Goal: Task Accomplishment & Management: Complete application form

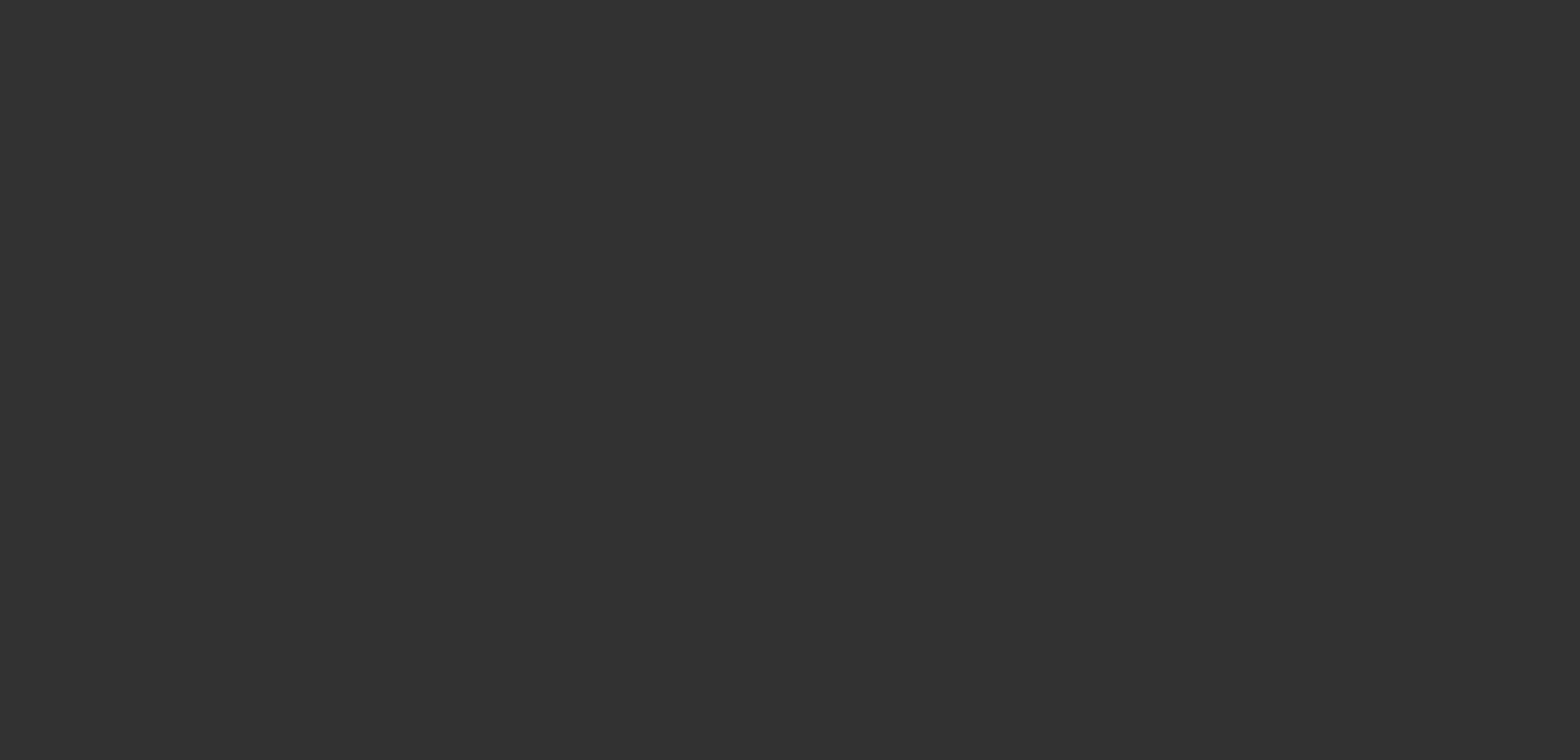
select select "4"
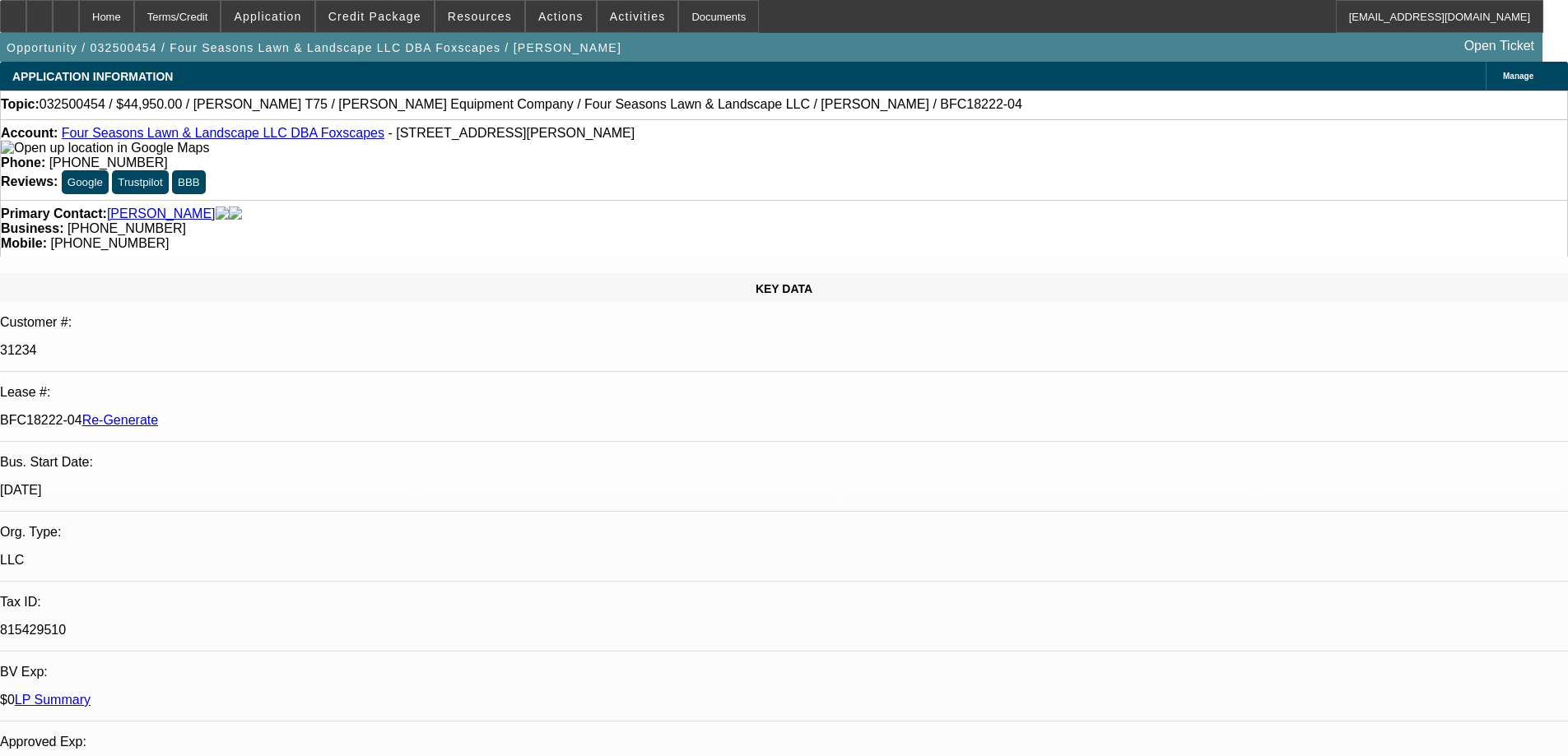
select select "0"
select select "6"
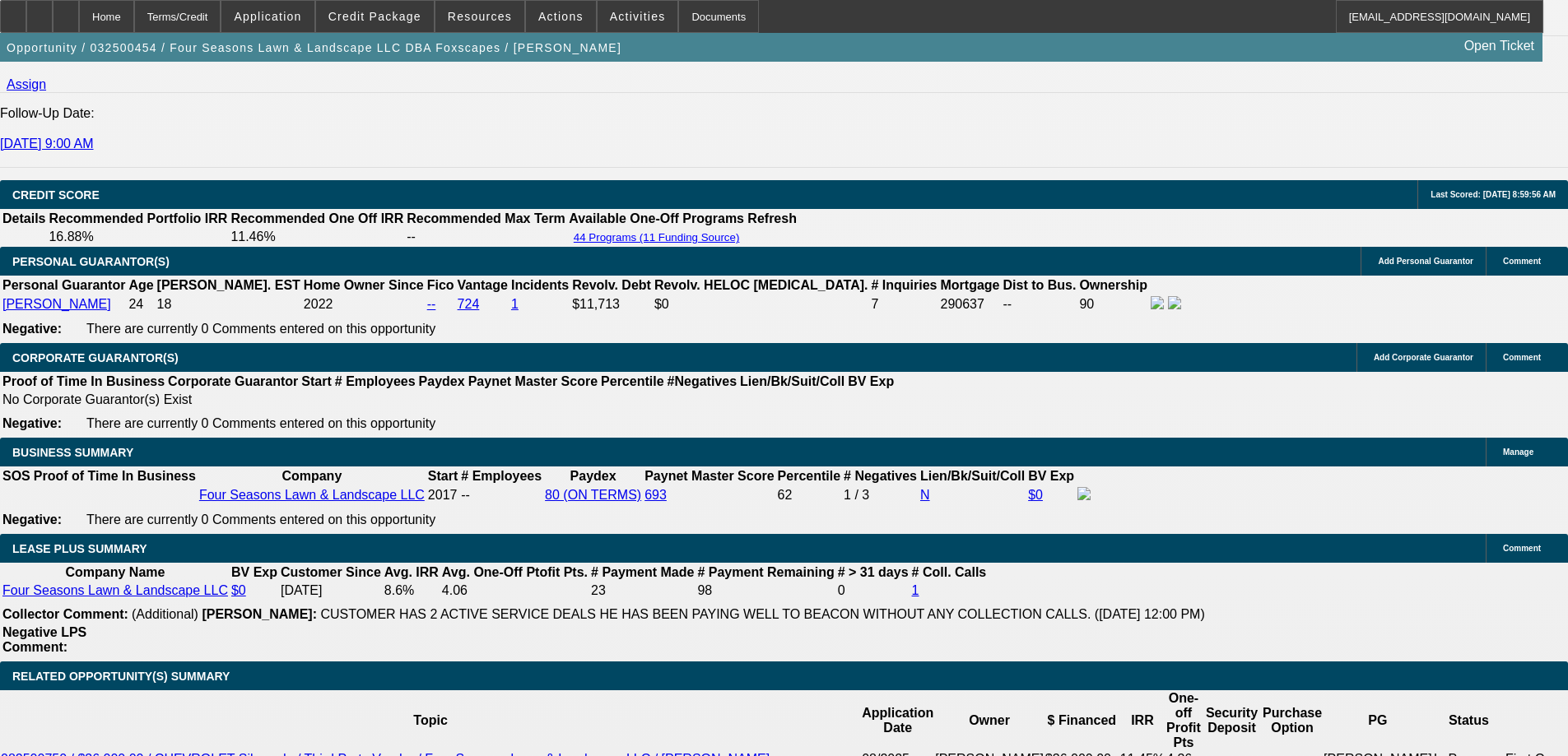
scroll to position [2468, 0]
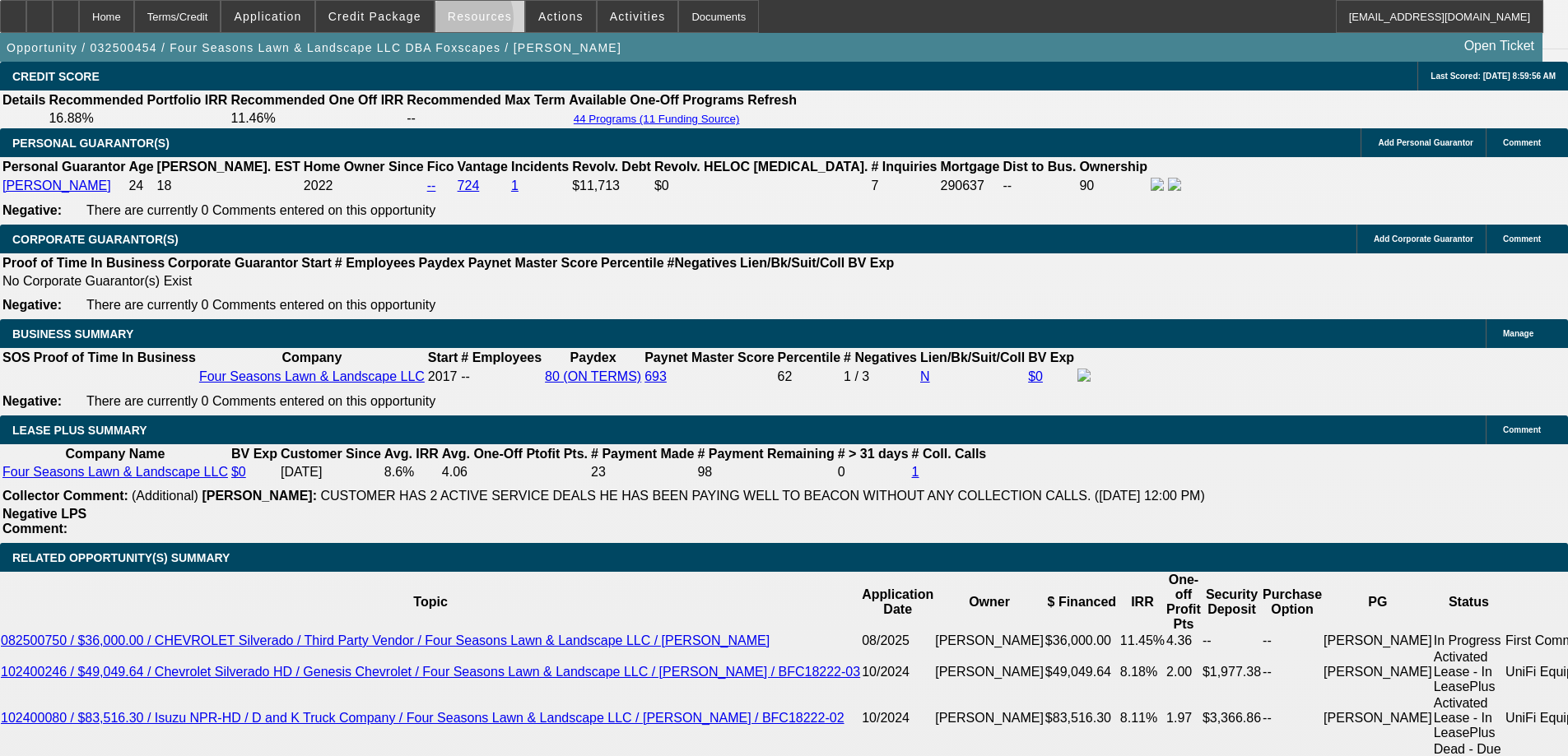
click at [467, 22] on span "Resources" at bounding box center [479, 17] width 64 height 13
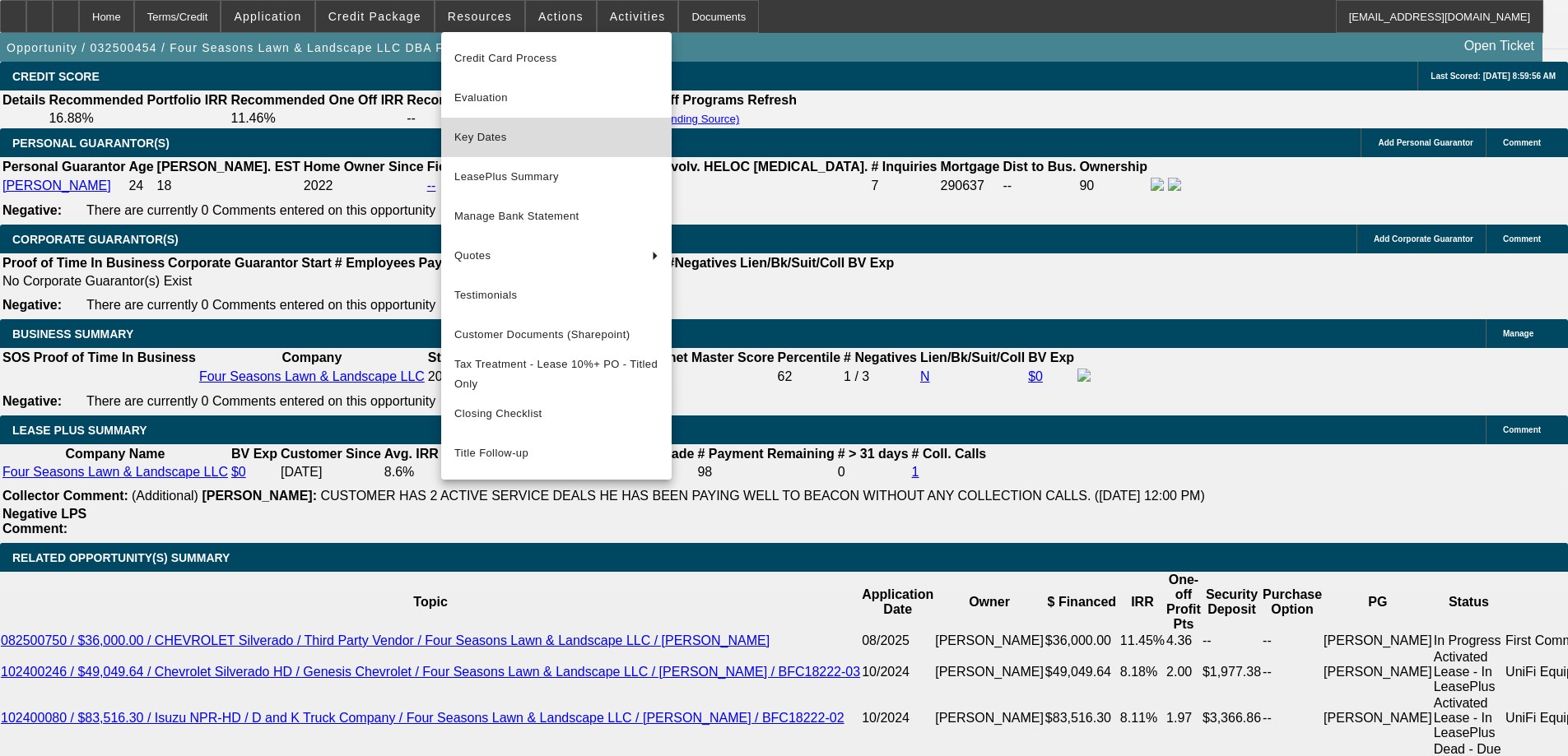
click at [484, 144] on span "Key Dates" at bounding box center [556, 137] width 204 height 19
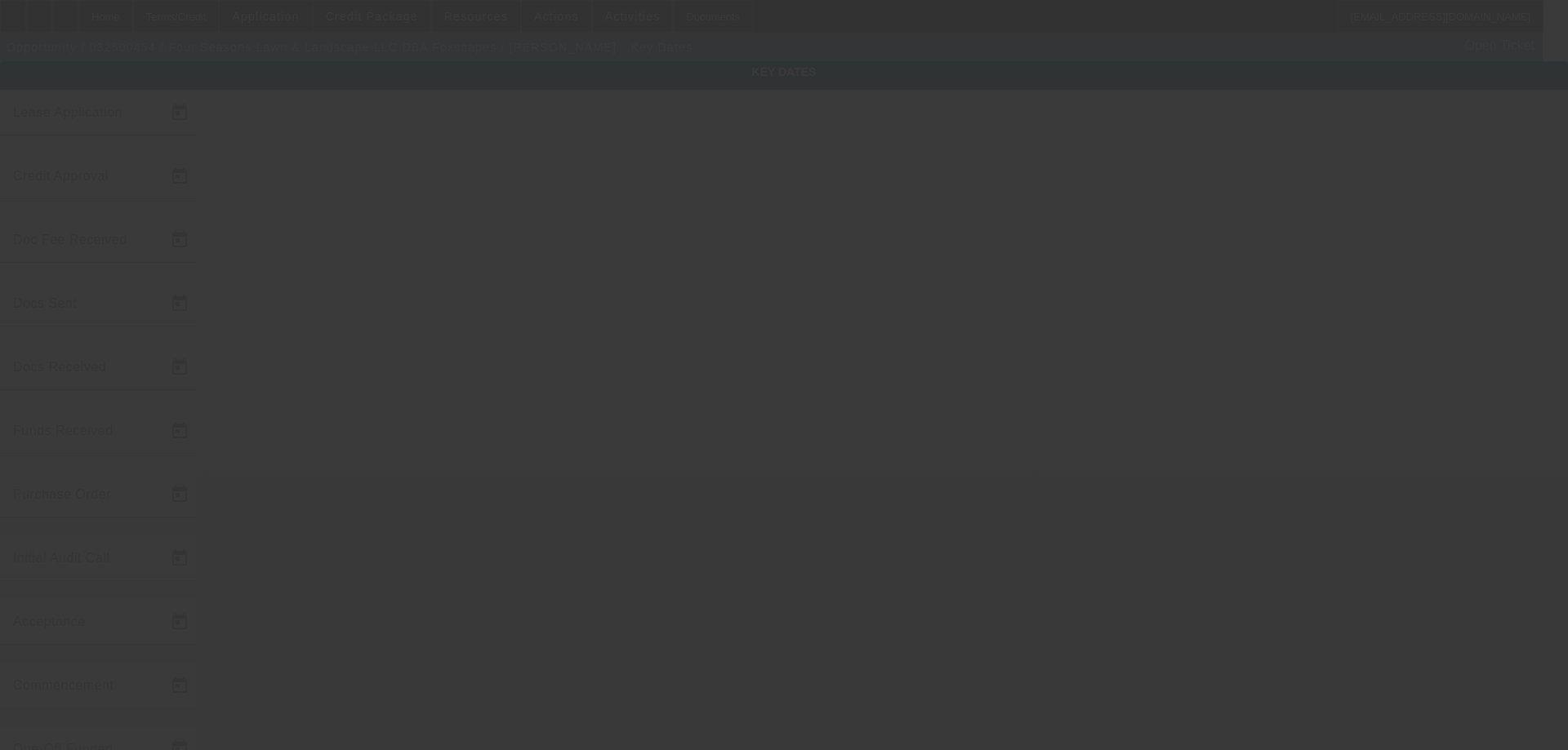
type input "3/19/2025"
type input "9/10/2025"
type input "9/11/2025"
type input "9/18/2025"
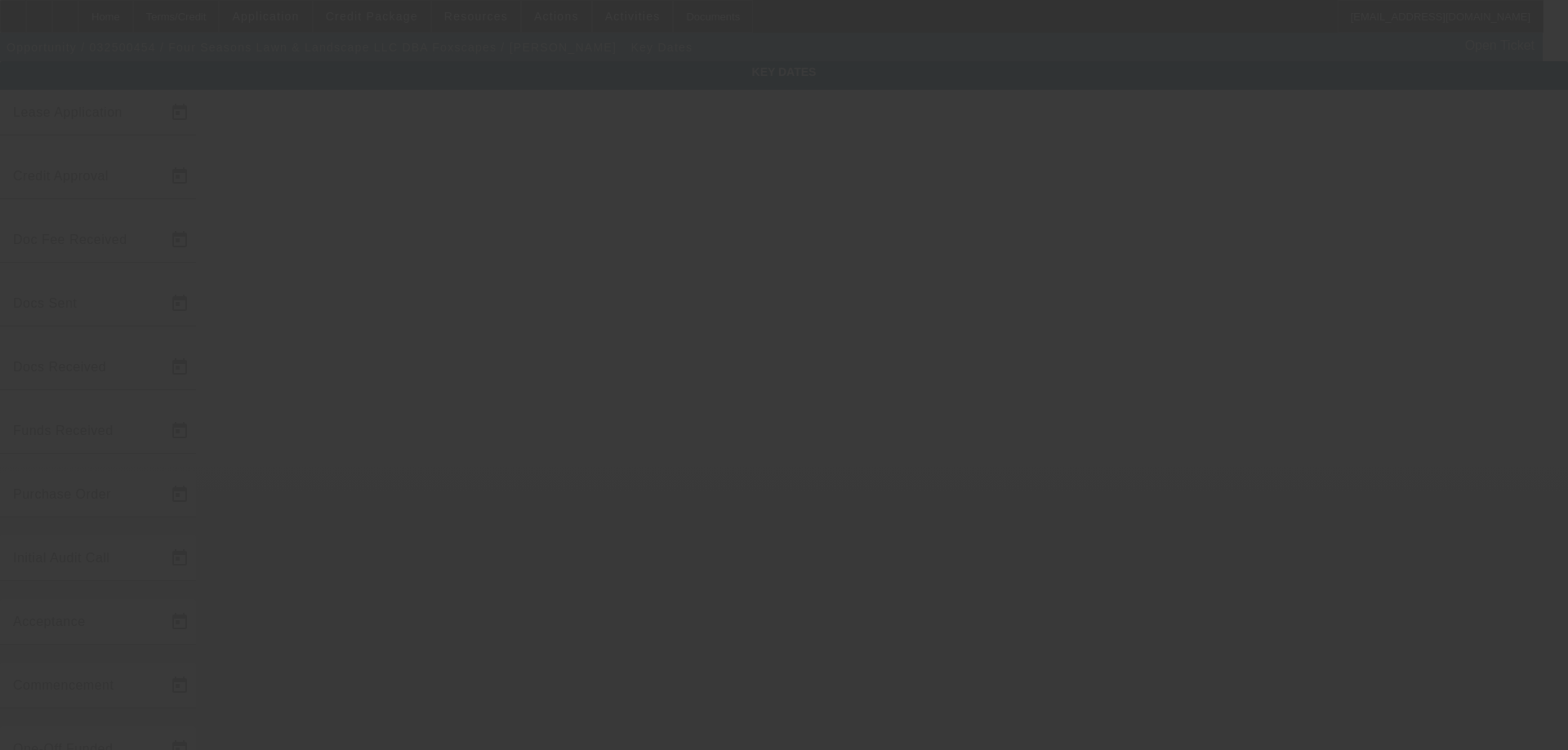
type input "9/22/2025"
type input "9/23/2025"
type input "10/1/2025"
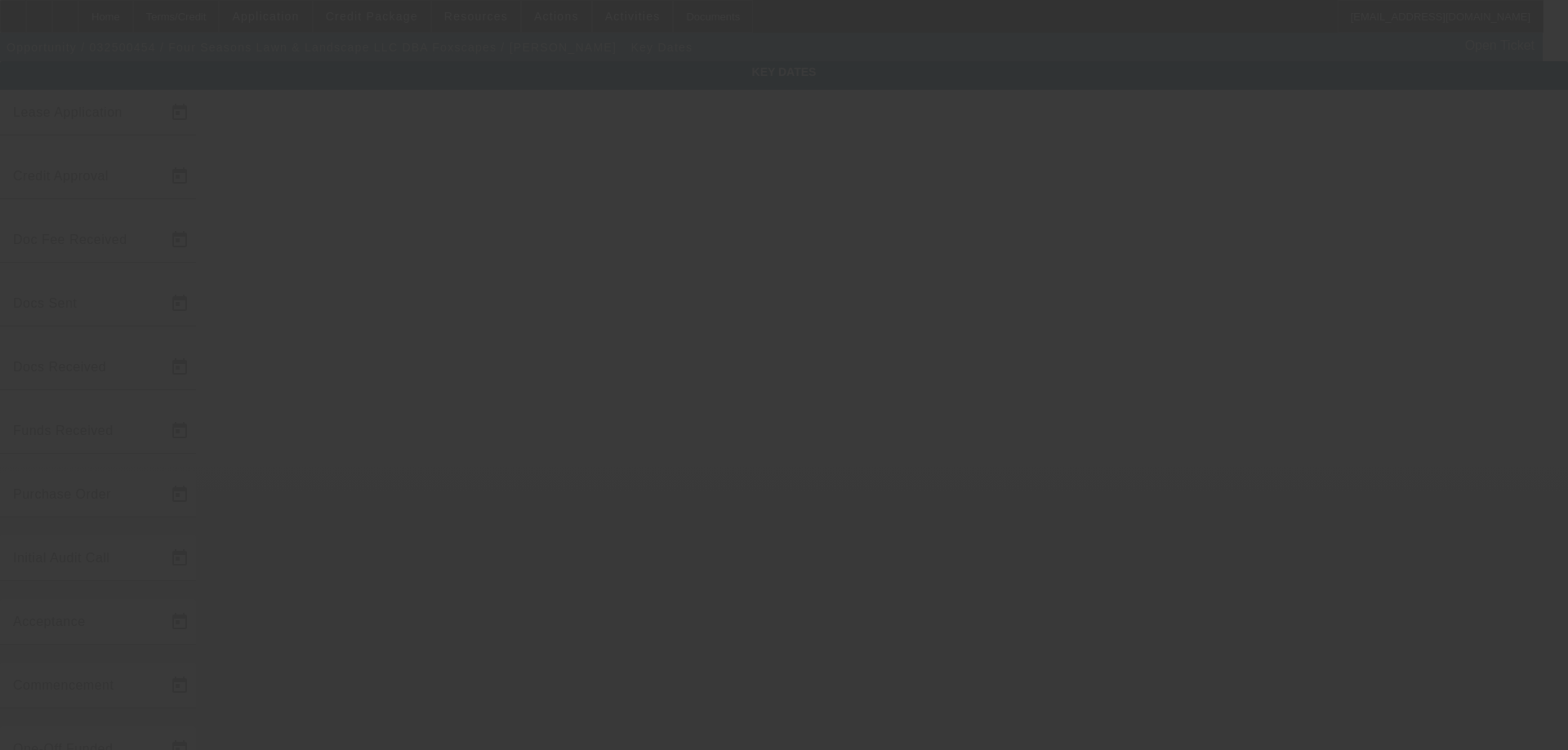
type input "11/1/2025"
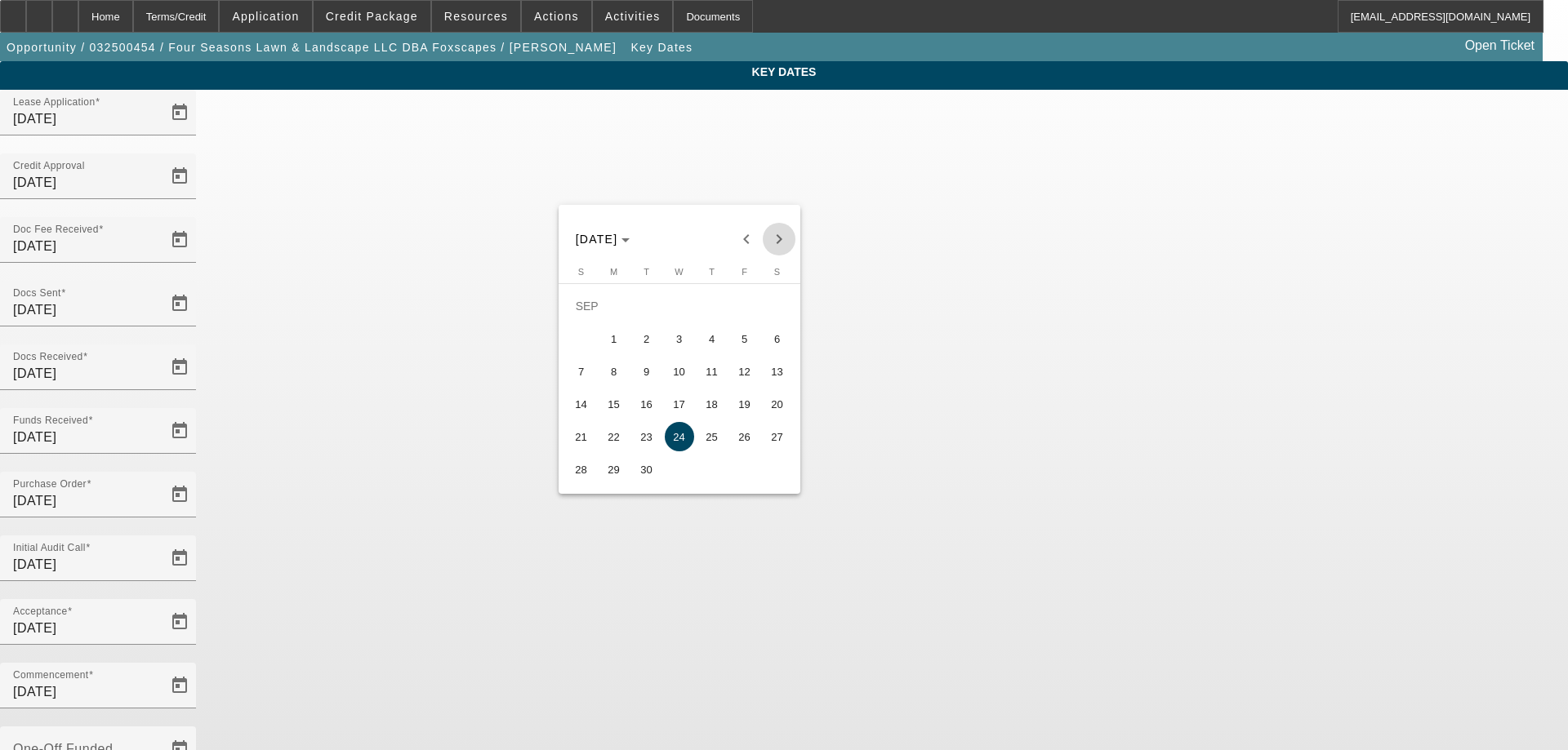
click at [785, 233] on span "Next month" at bounding box center [779, 239] width 33 height 33
click at [711, 310] on span "2" at bounding box center [712, 306] width 29 height 29
type input "[DATE]"
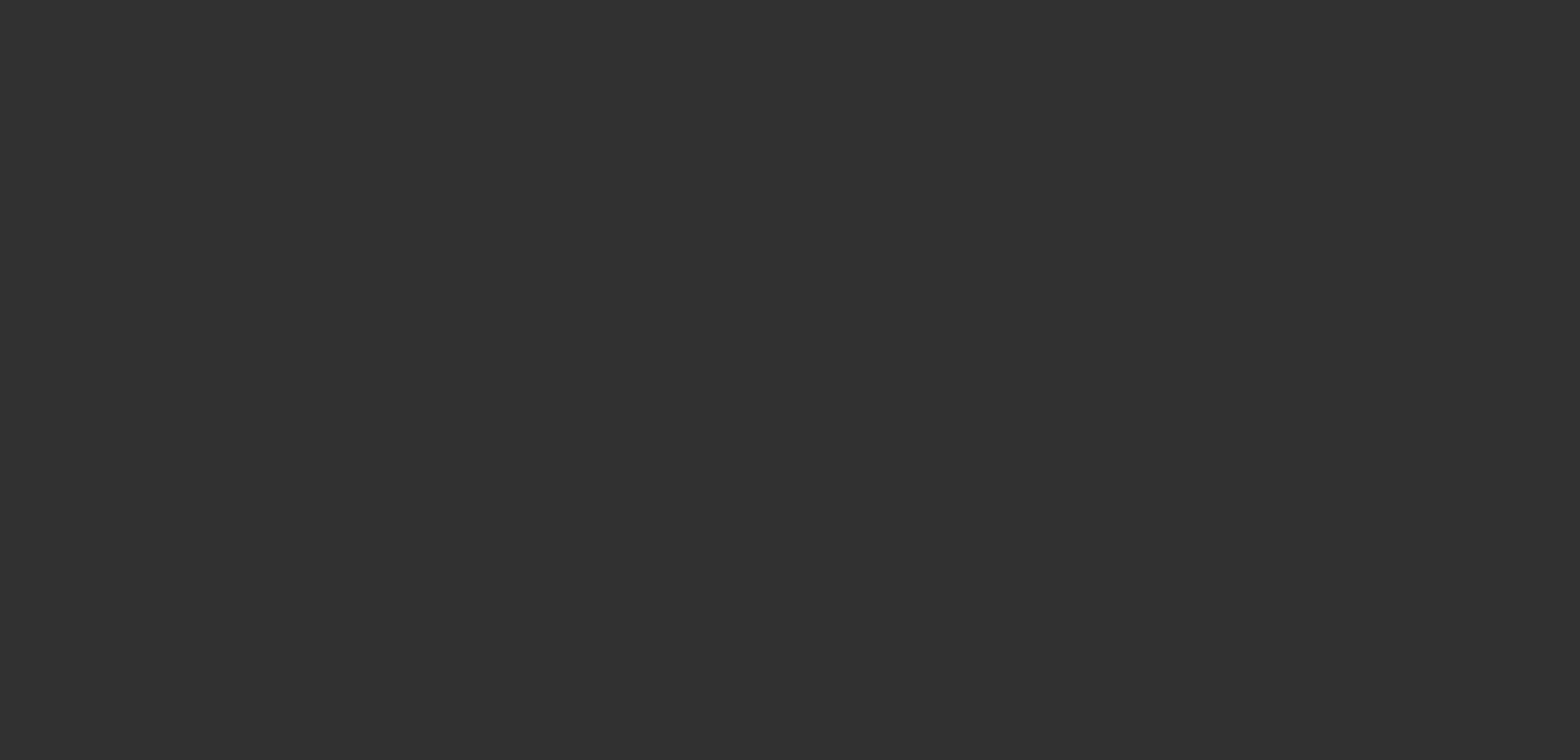
select select "4"
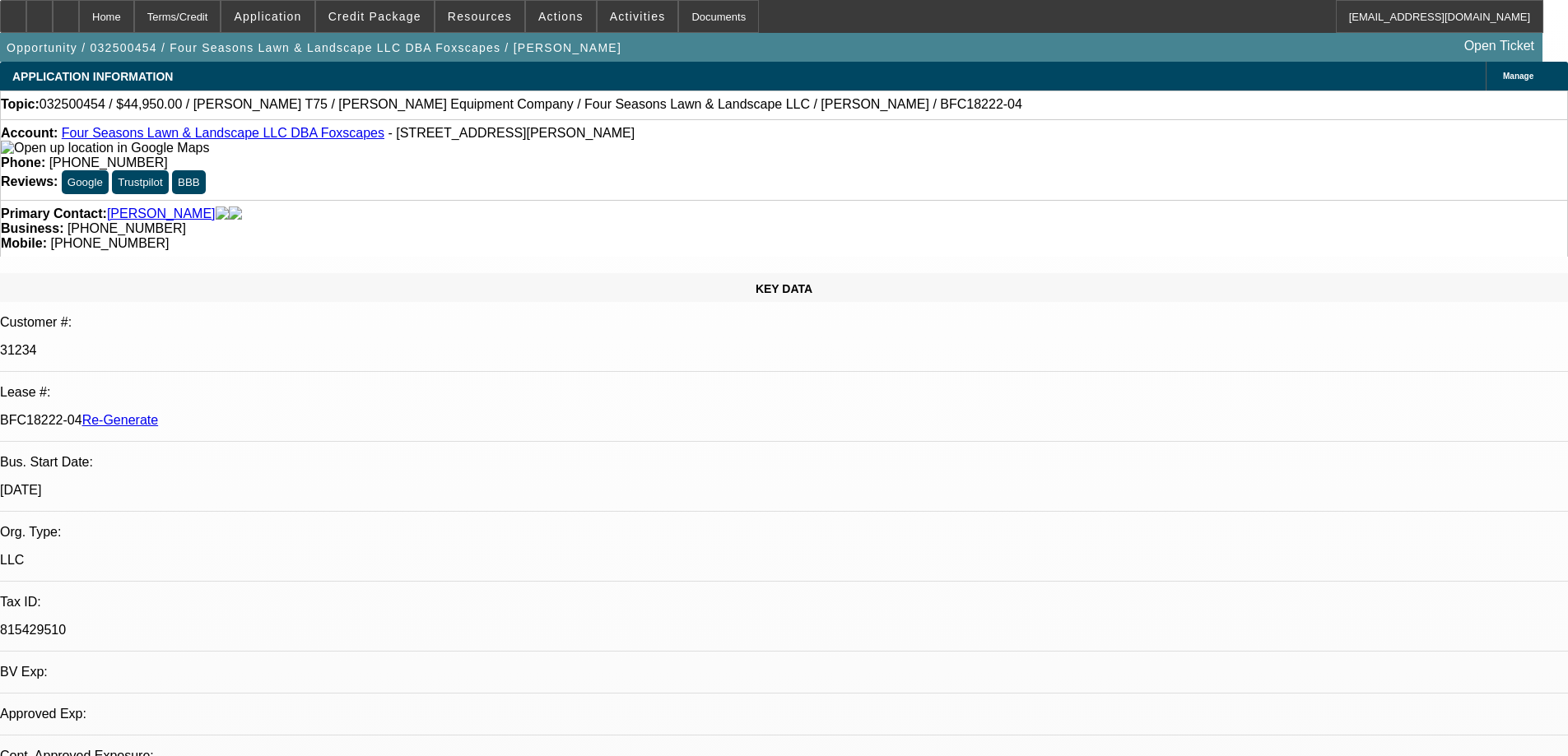
select select "0"
select select "6"
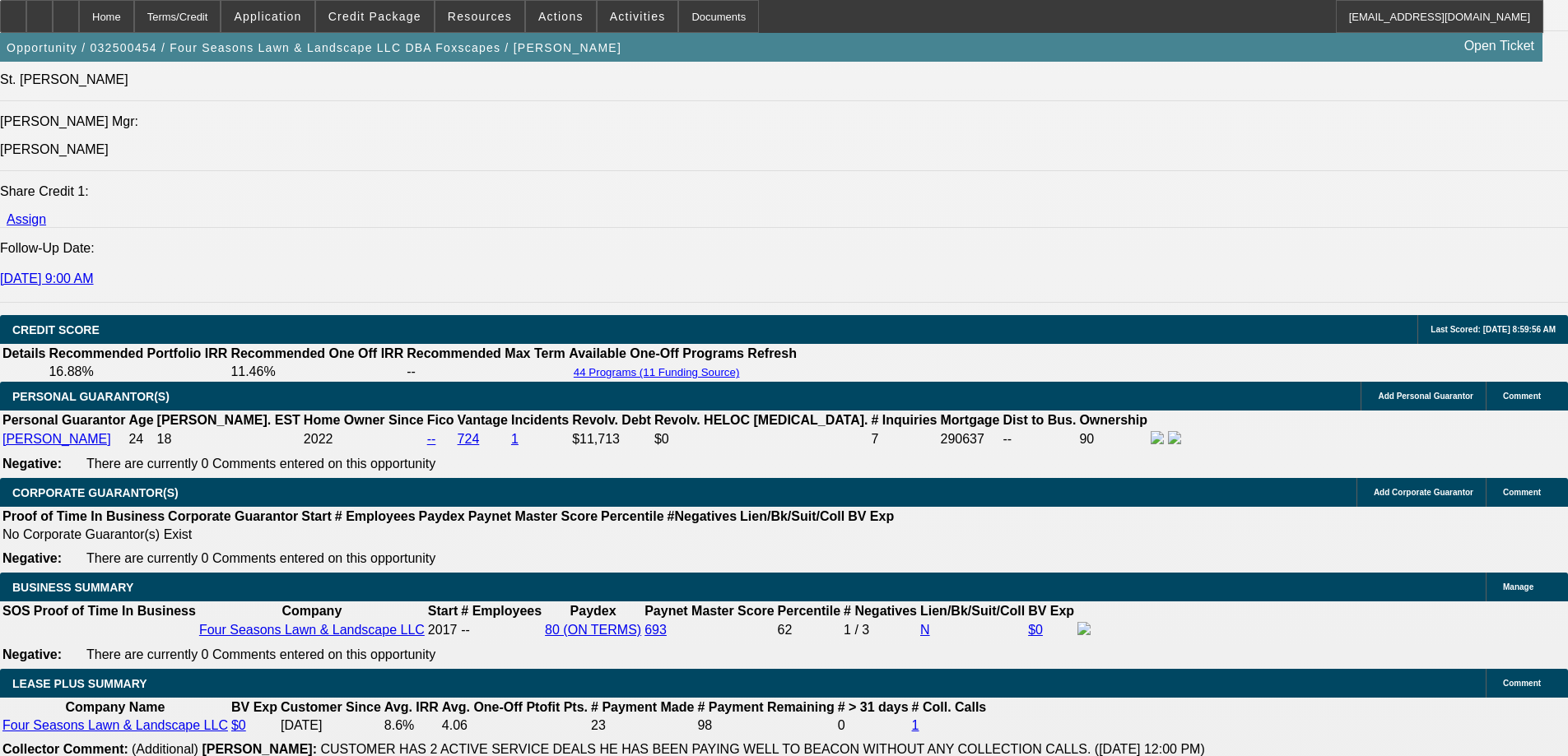
scroll to position [2222, 0]
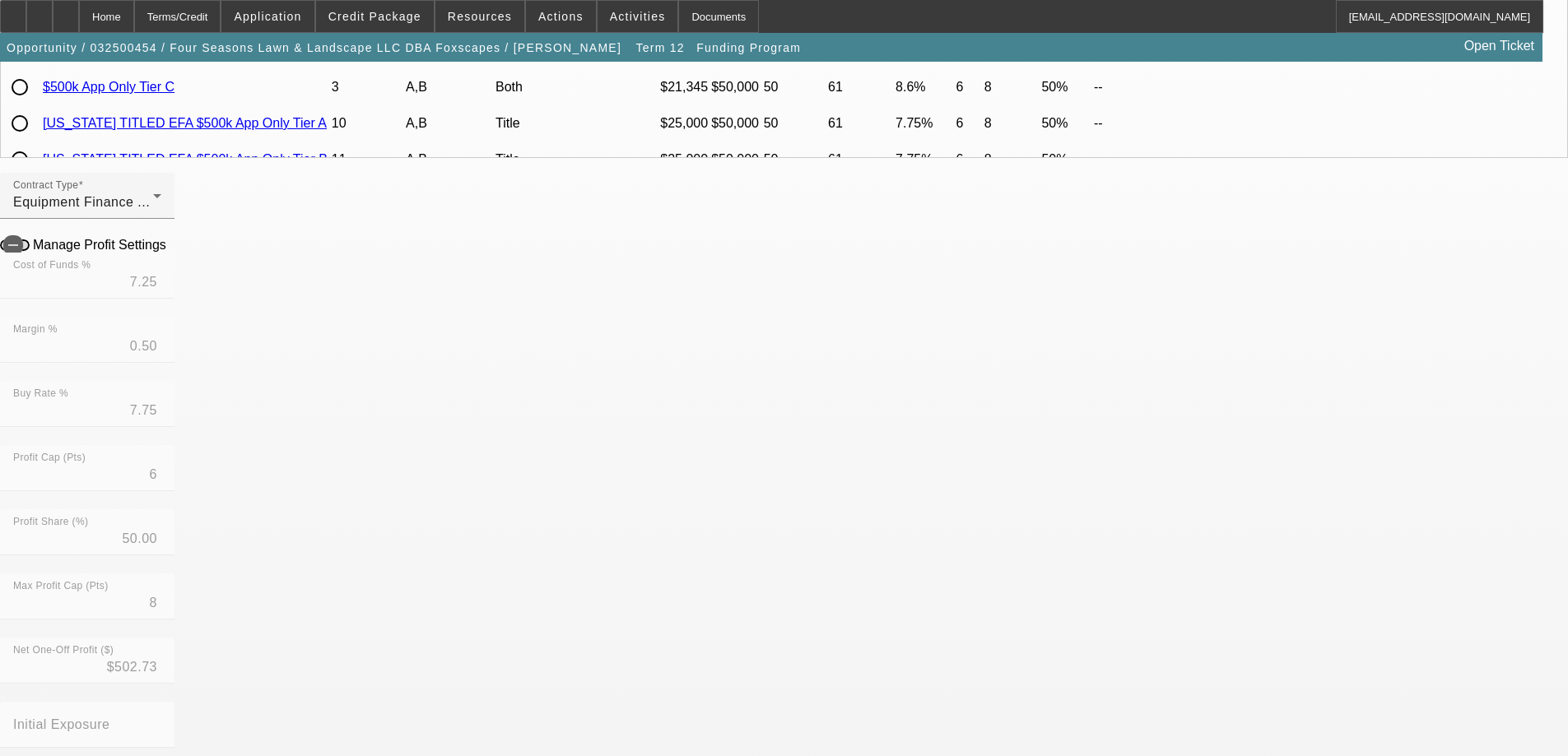
scroll to position [411, 0]
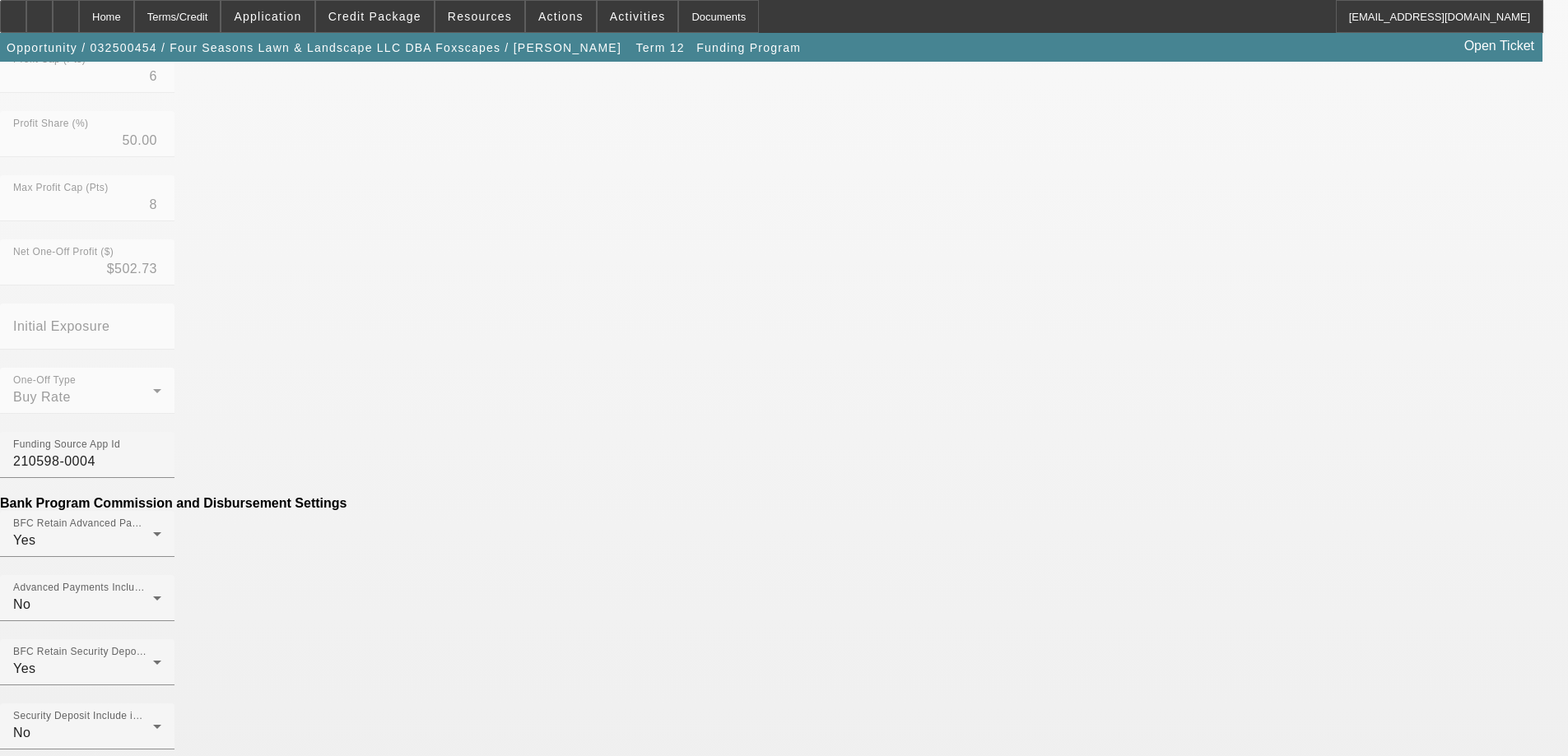
scroll to position [658, 0]
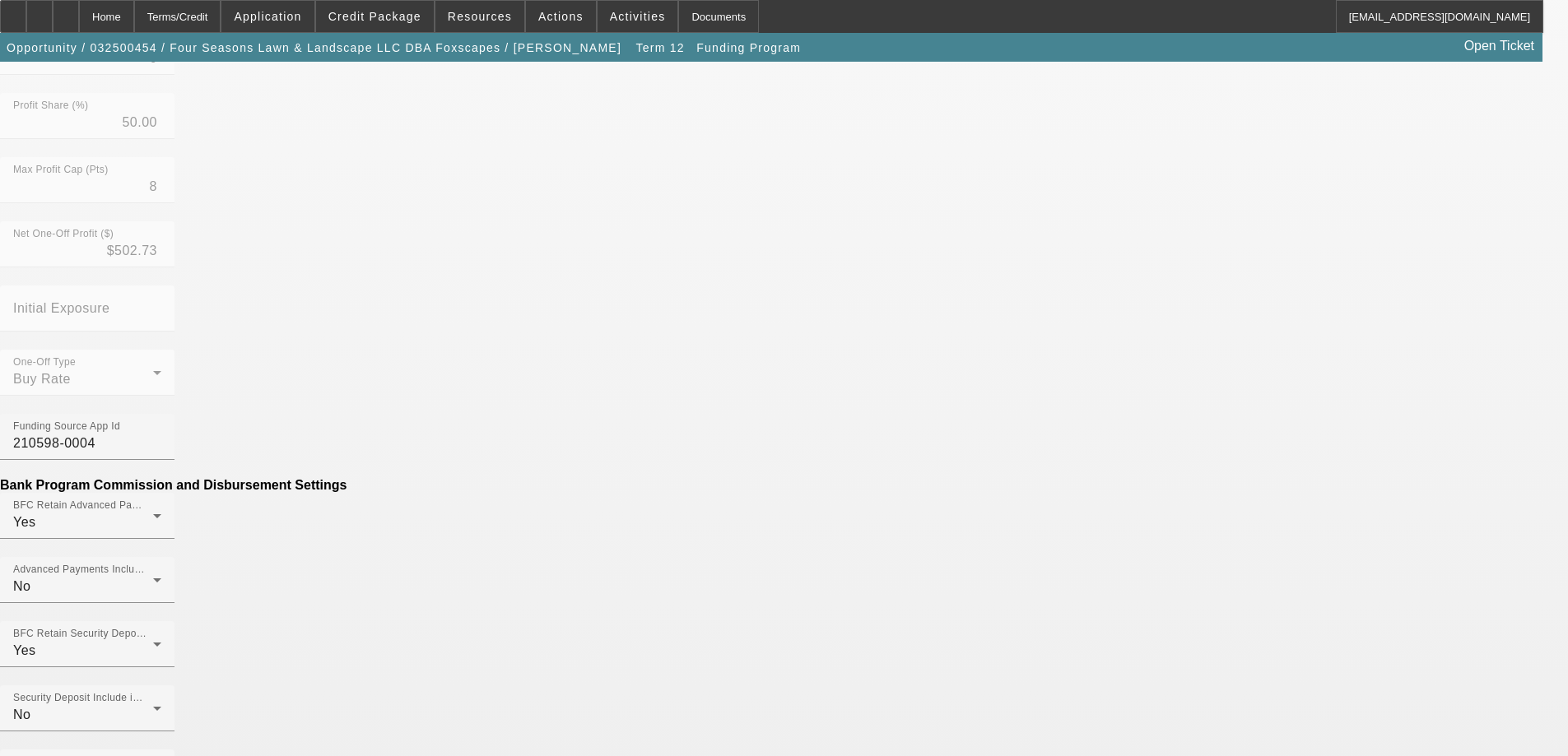
click at [79, 15] on div at bounding box center [66, 17] width 26 height 33
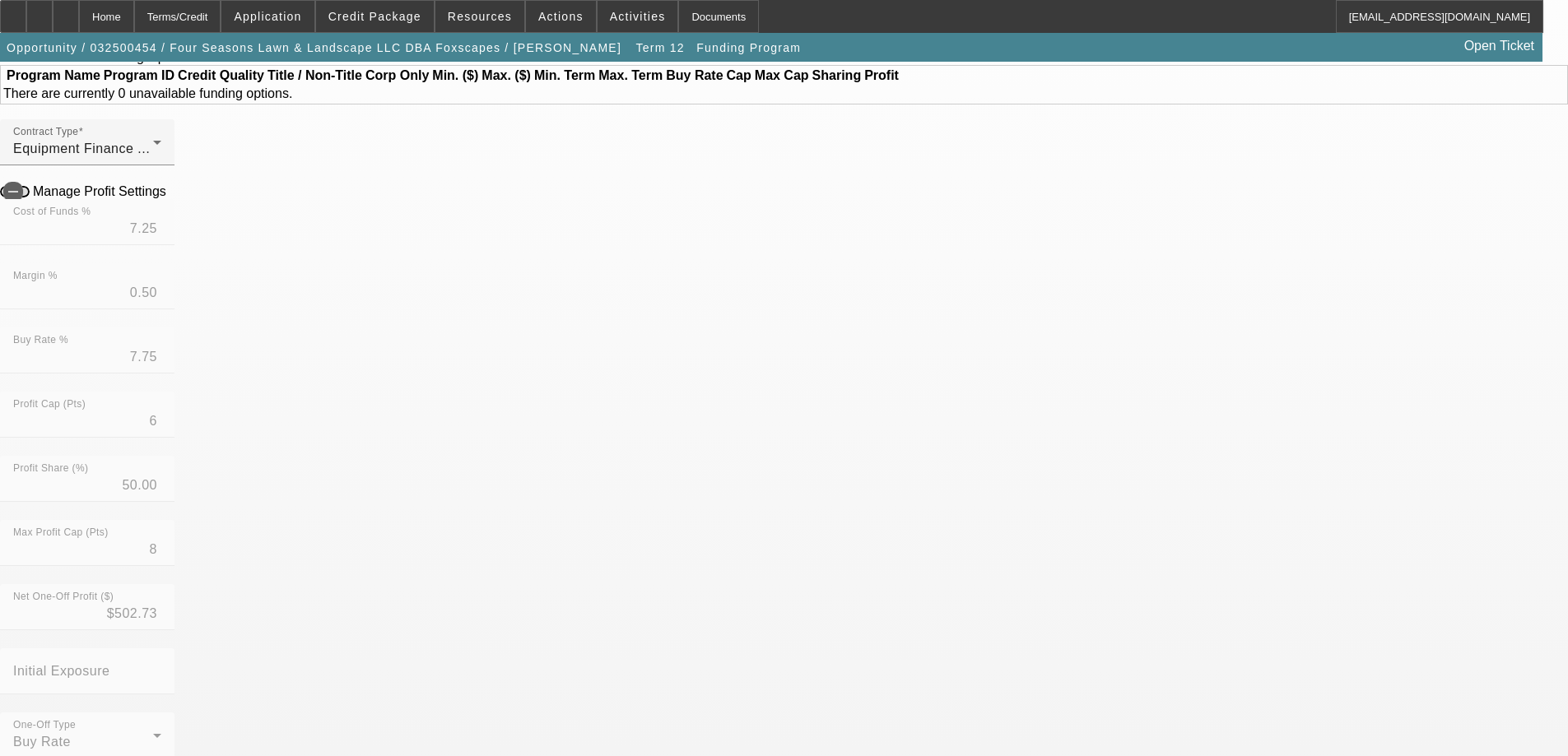
scroll to position [329, 0]
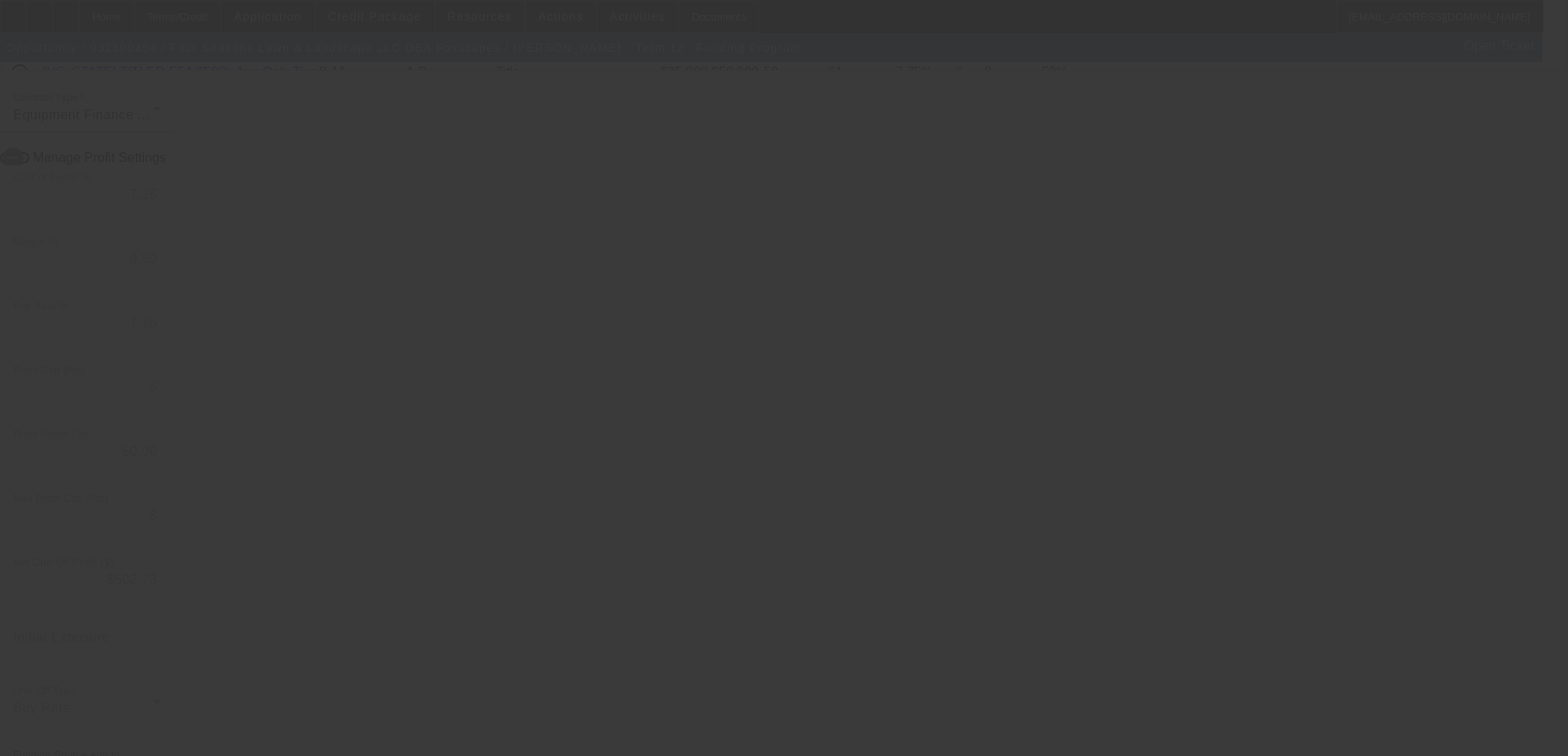
scroll to position [454, 0]
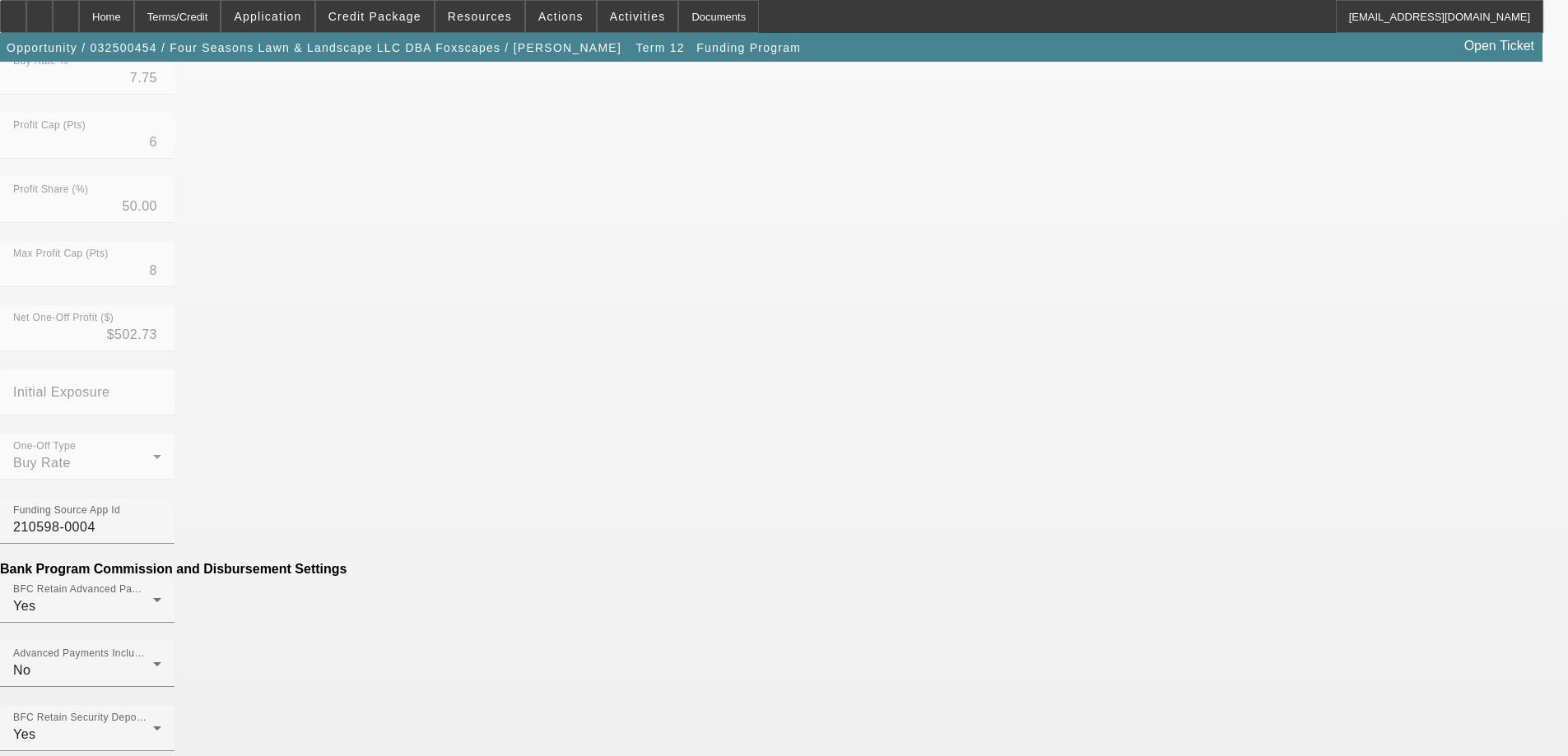
scroll to position [576, 0]
type input "($61.25)"
type input "PER DIEM"
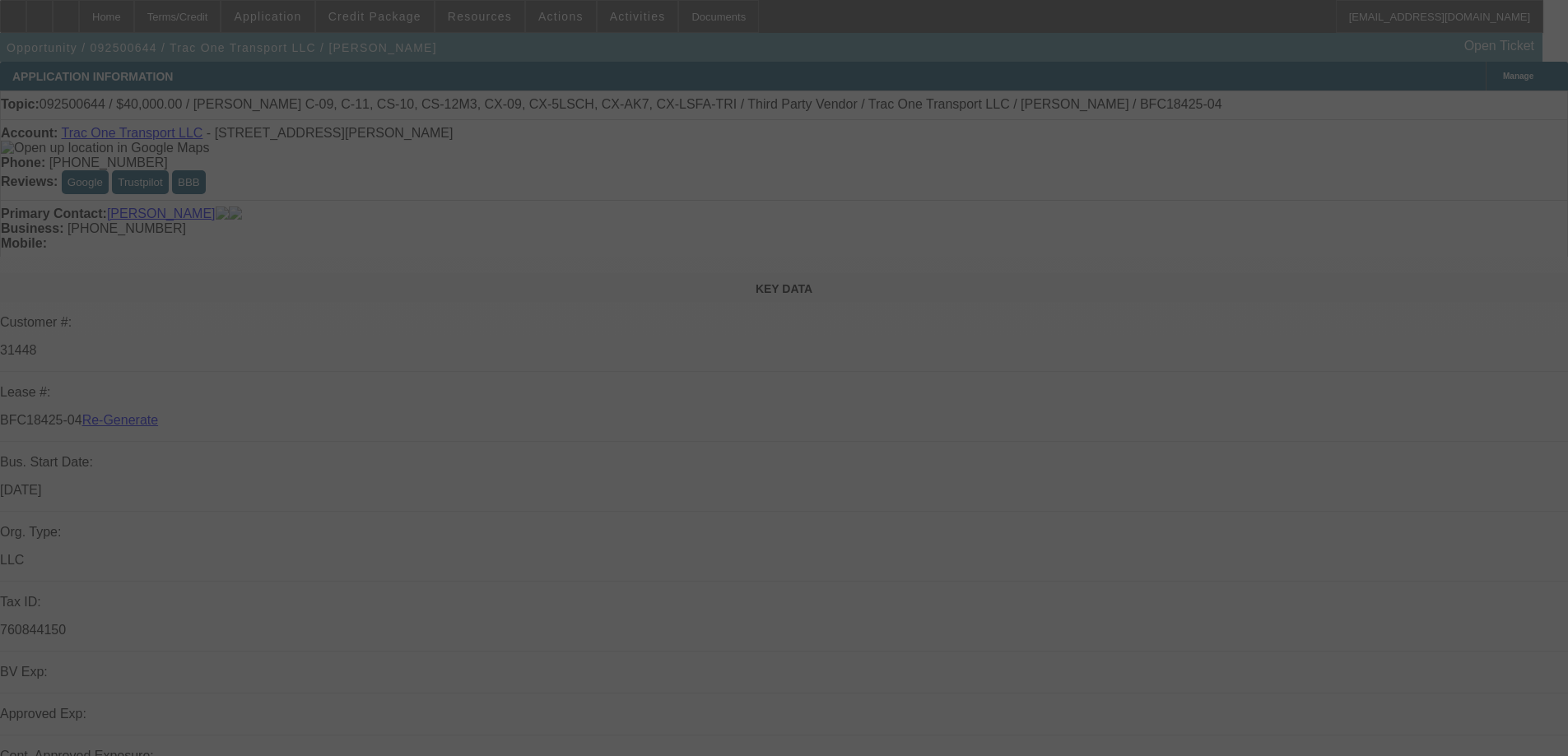
select select "3"
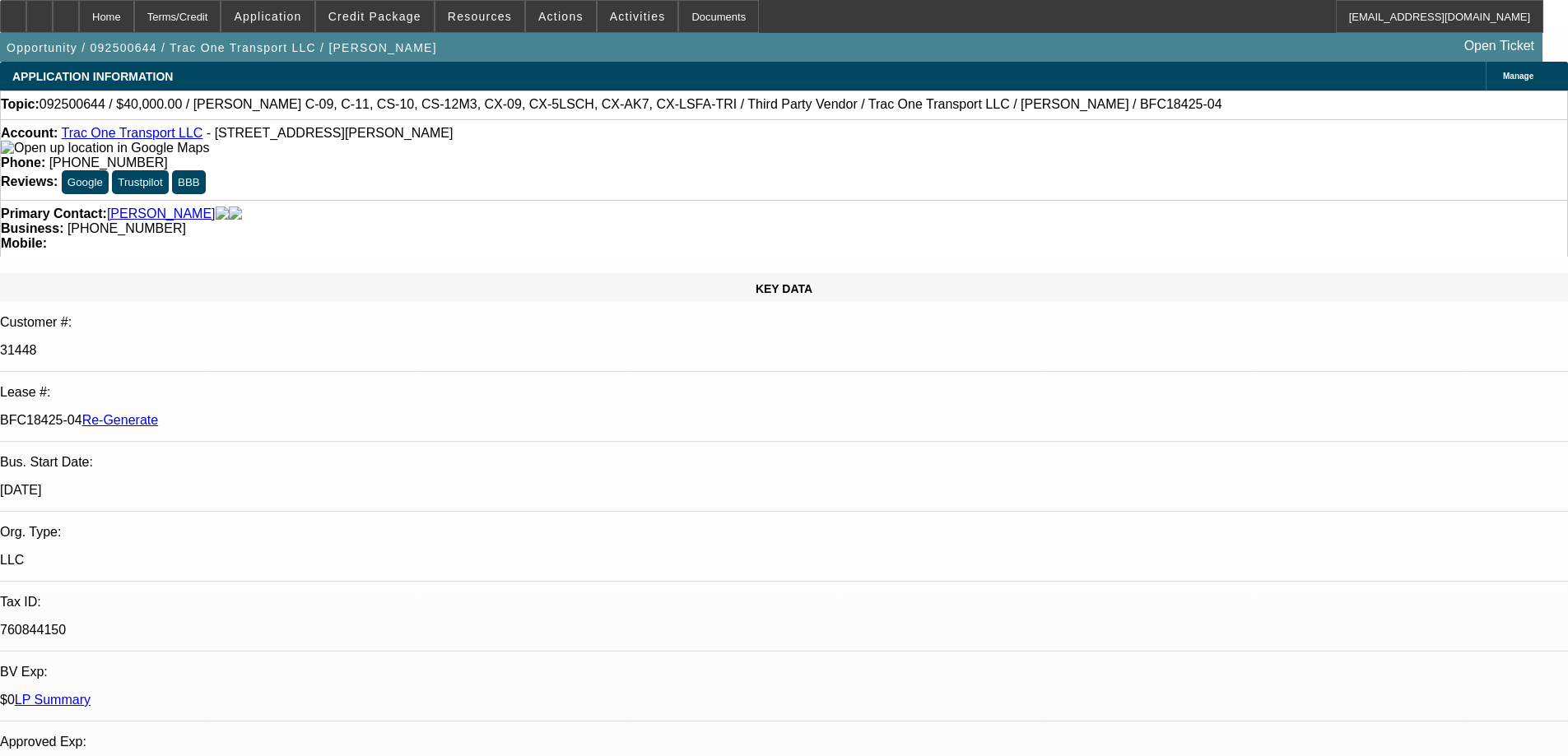
select select "0"
select select "1"
select select "3"
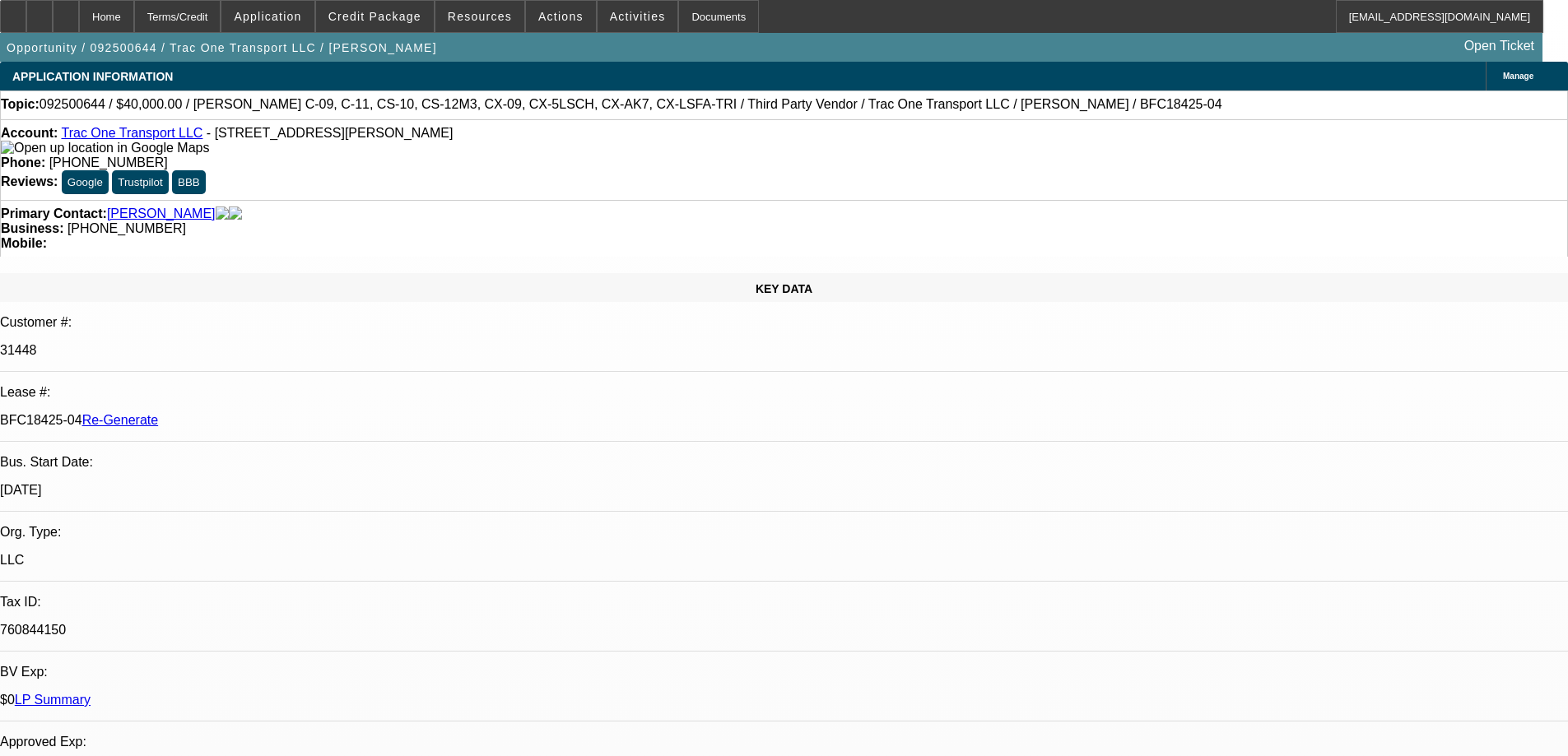
select select "6"
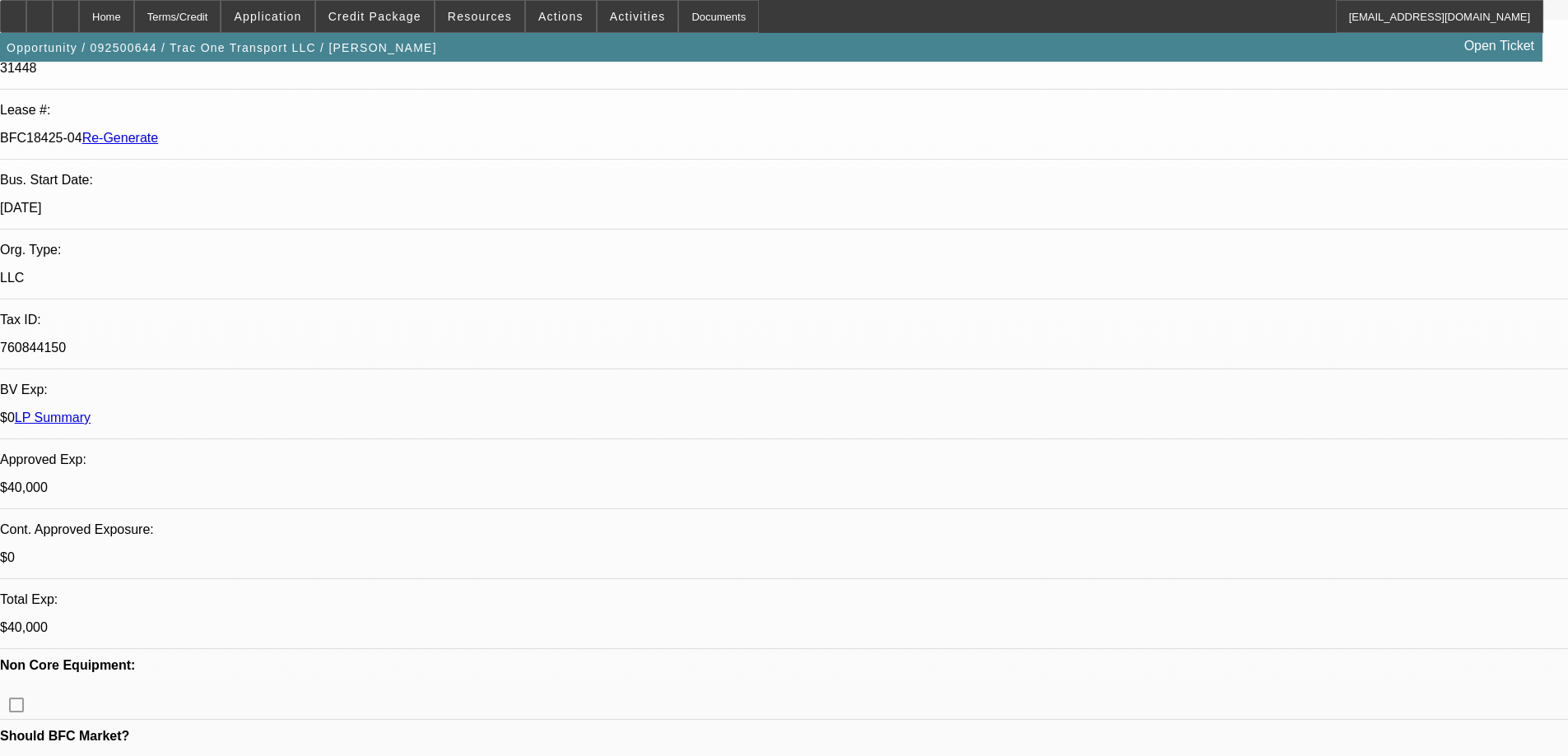
scroll to position [411, 0]
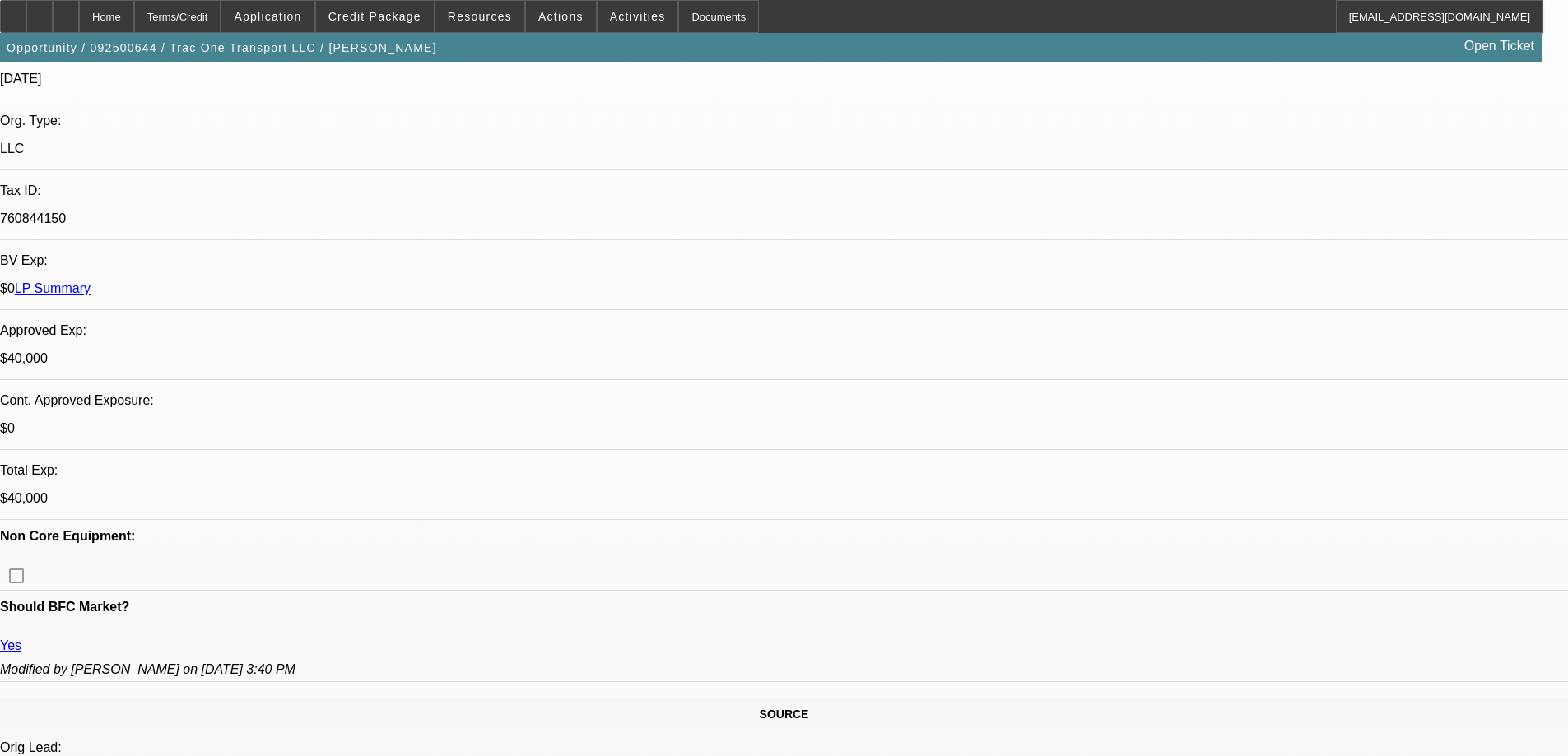
click at [709, 22] on div "Documents" at bounding box center [718, 17] width 81 height 33
click at [598, 13] on span at bounding box center [638, 16] width 81 height 40
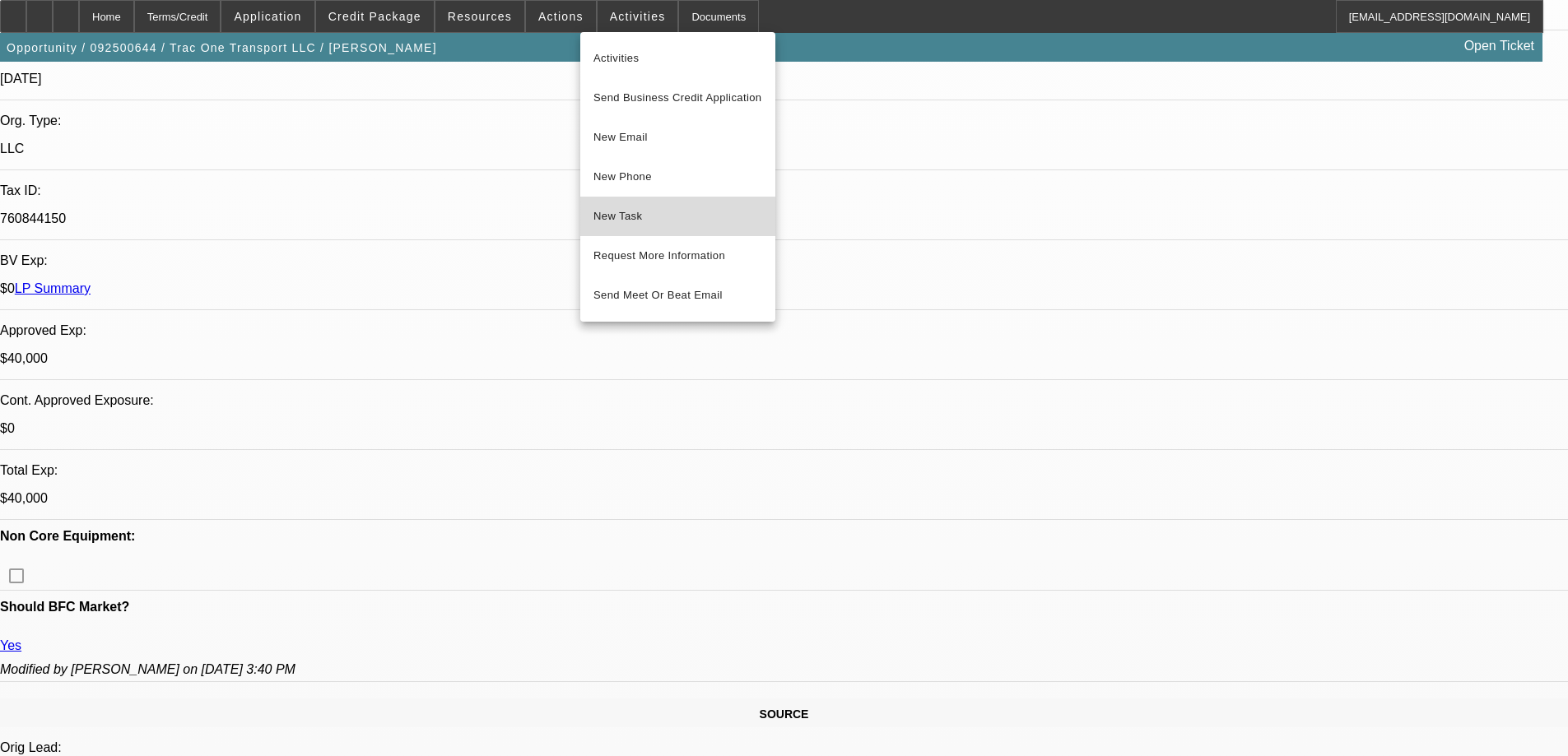
click at [622, 220] on span "New Task" at bounding box center [677, 216] width 169 height 19
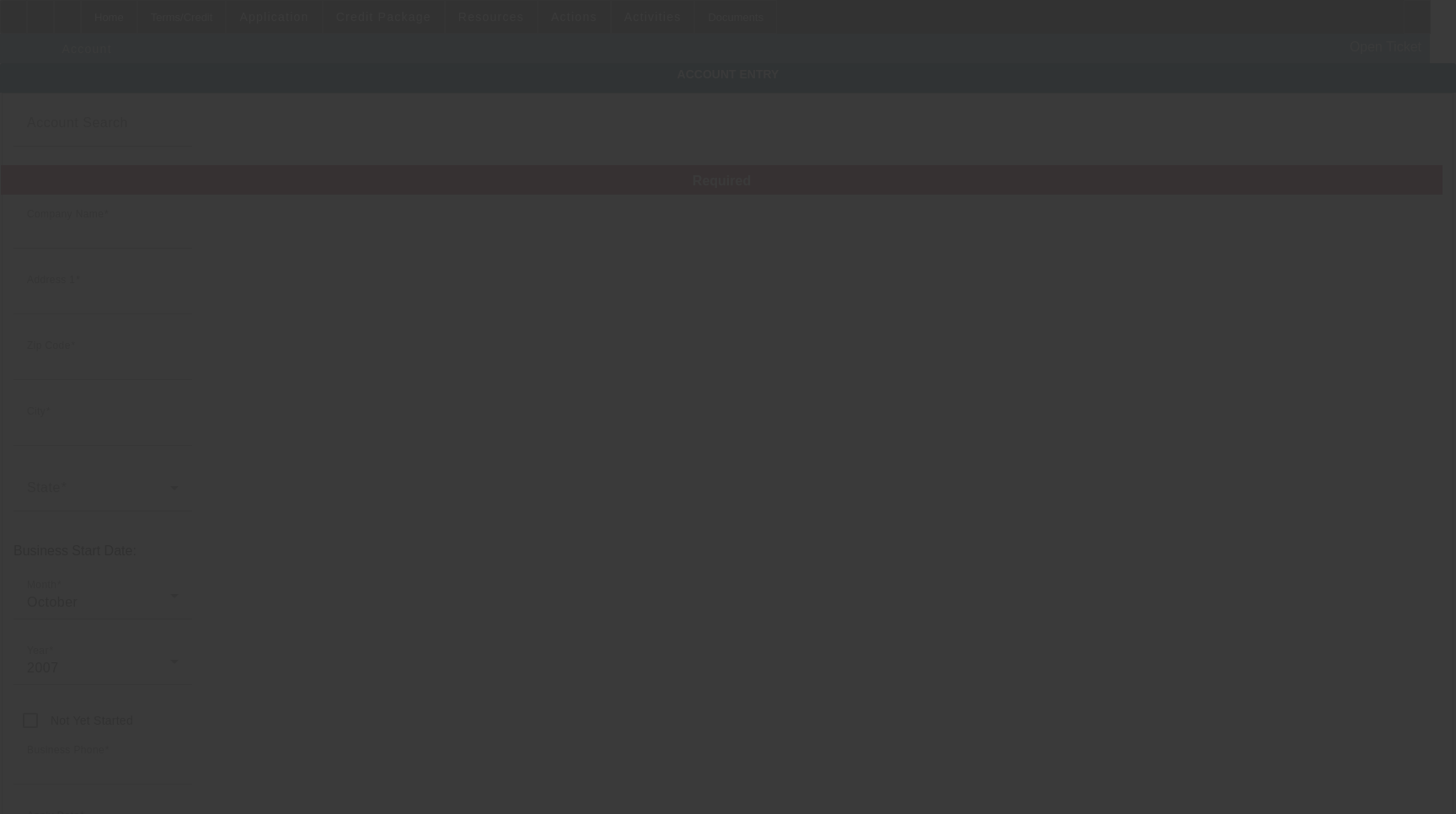
type input "Trac One Transport LLC"
type input "[STREET_ADDRESS][PERSON_NAME]"
type input "75229"
type input "[GEOGRAPHIC_DATA]"
type input "[PHONE_NUMBER]"
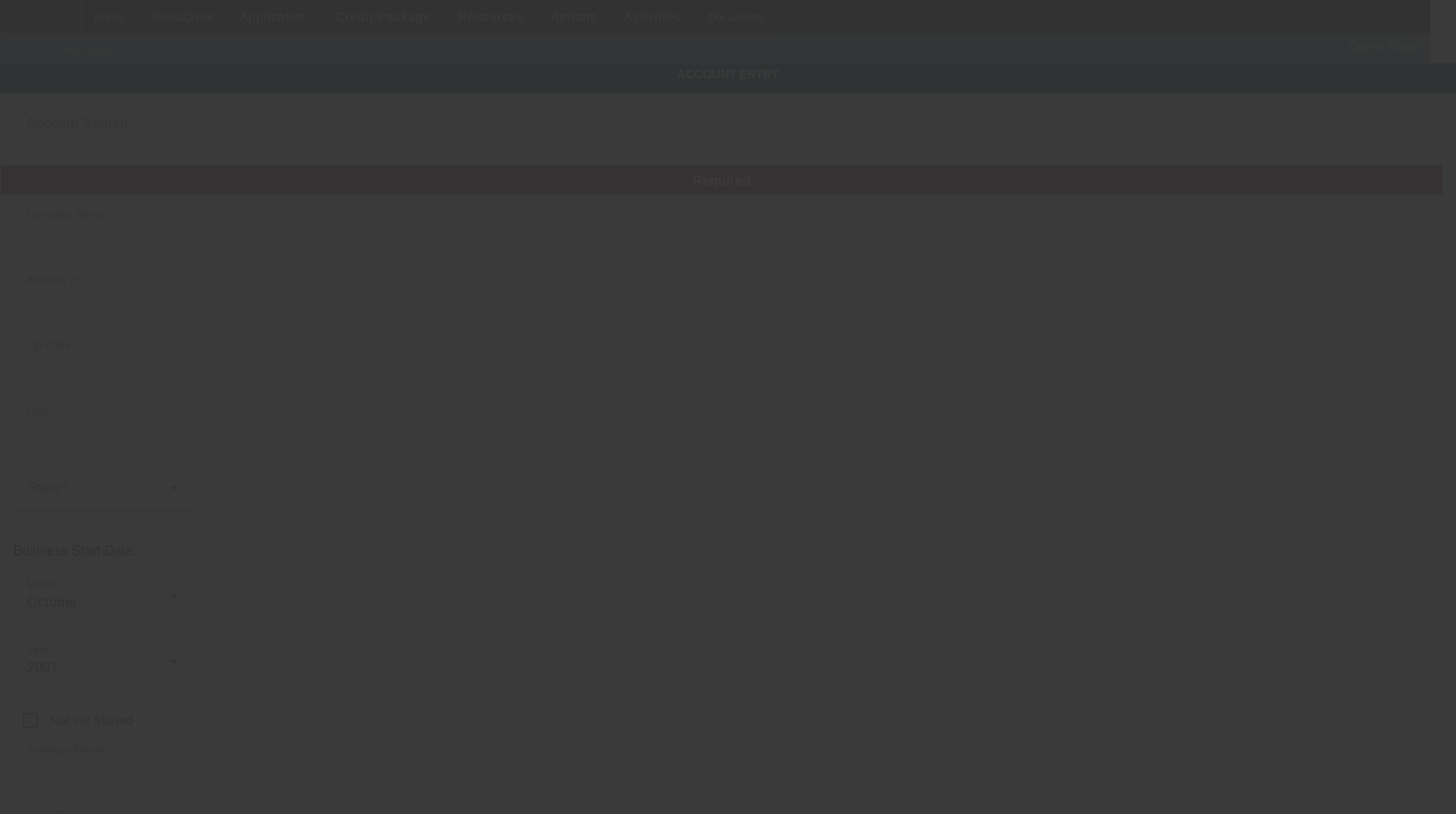
type input "[EMAIL_ADDRESS][DOMAIN_NAME]"
type input "[GEOGRAPHIC_DATA]"
type input "760844150"
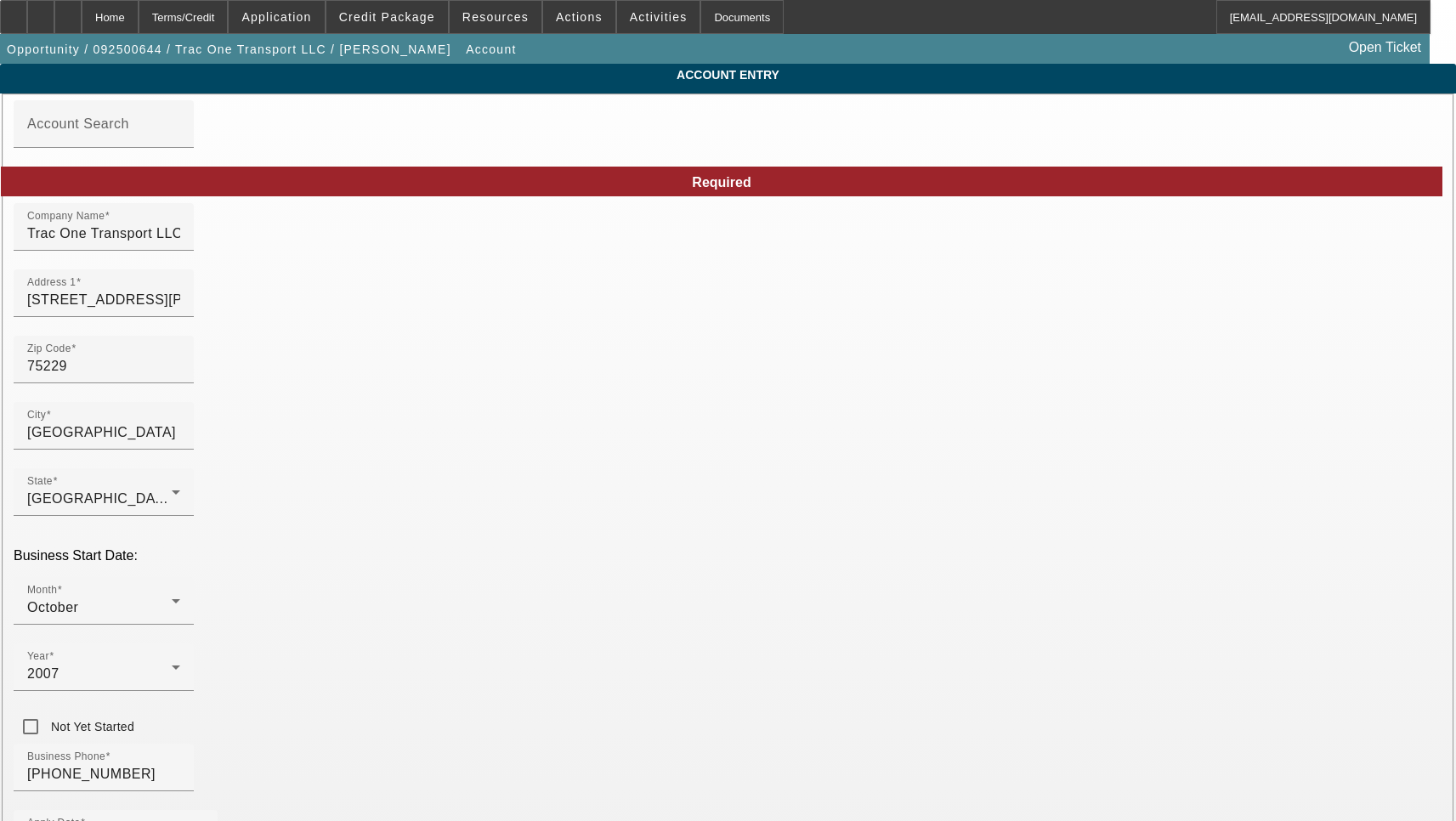
type input "[DATE]"
click at [180, 310] on input "[STREET_ADDRESS][PERSON_NAME]" at bounding box center [103, 300] width 153 height 20
click at [180, 310] on input "1715 Rhome St" at bounding box center [103, 300] width 153 height 20
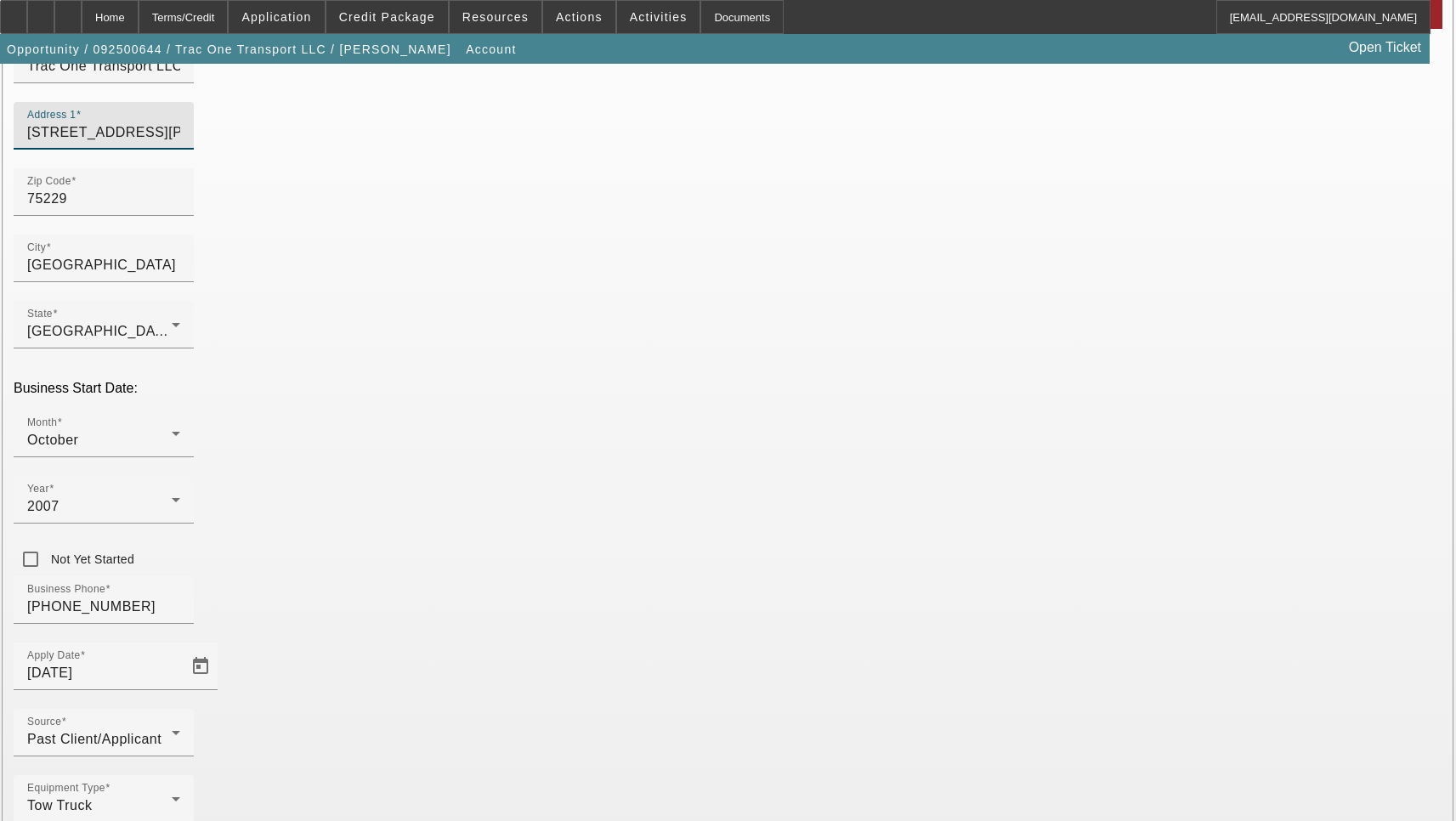
scroll to position [181, 0]
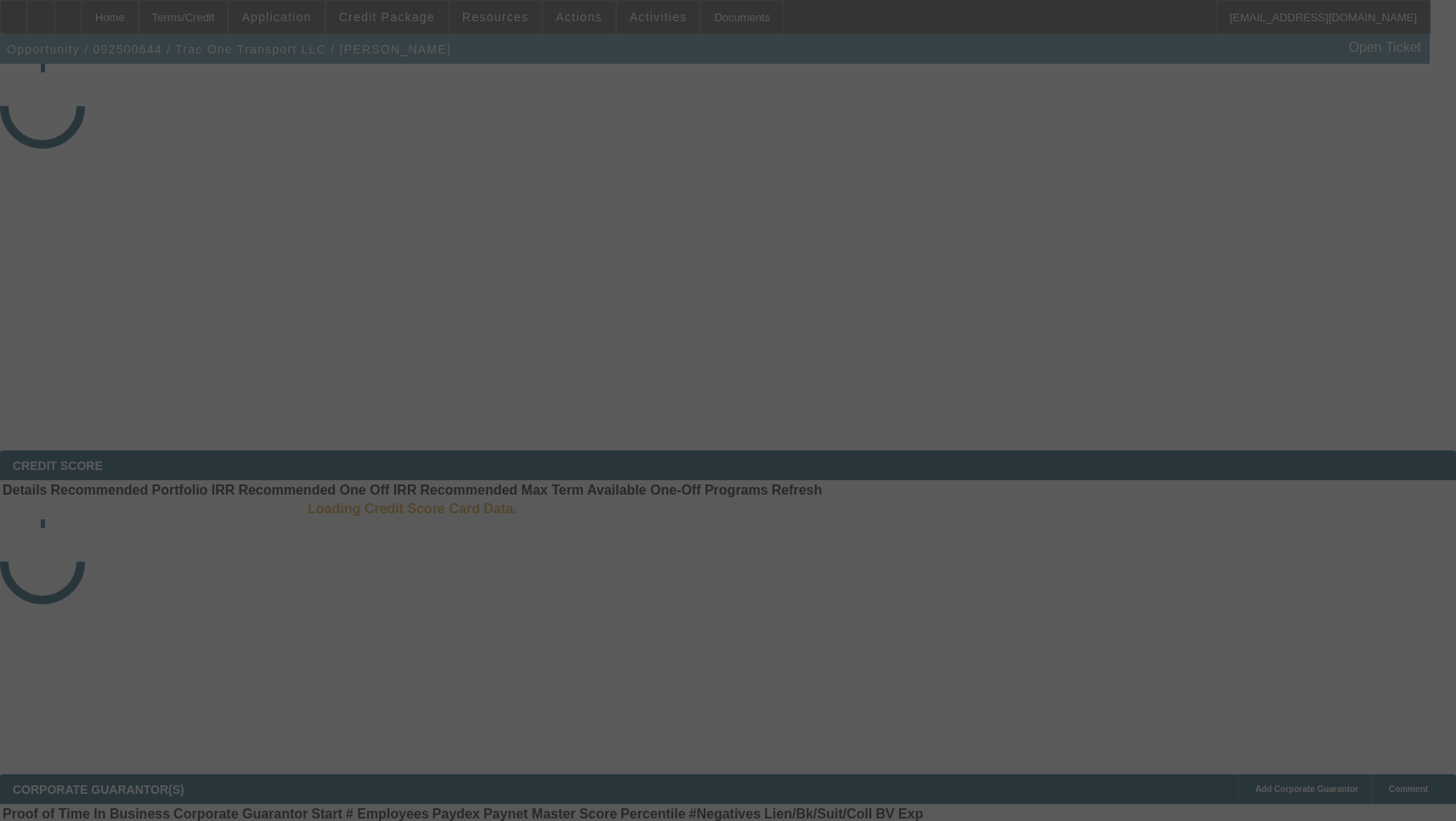
select select "3"
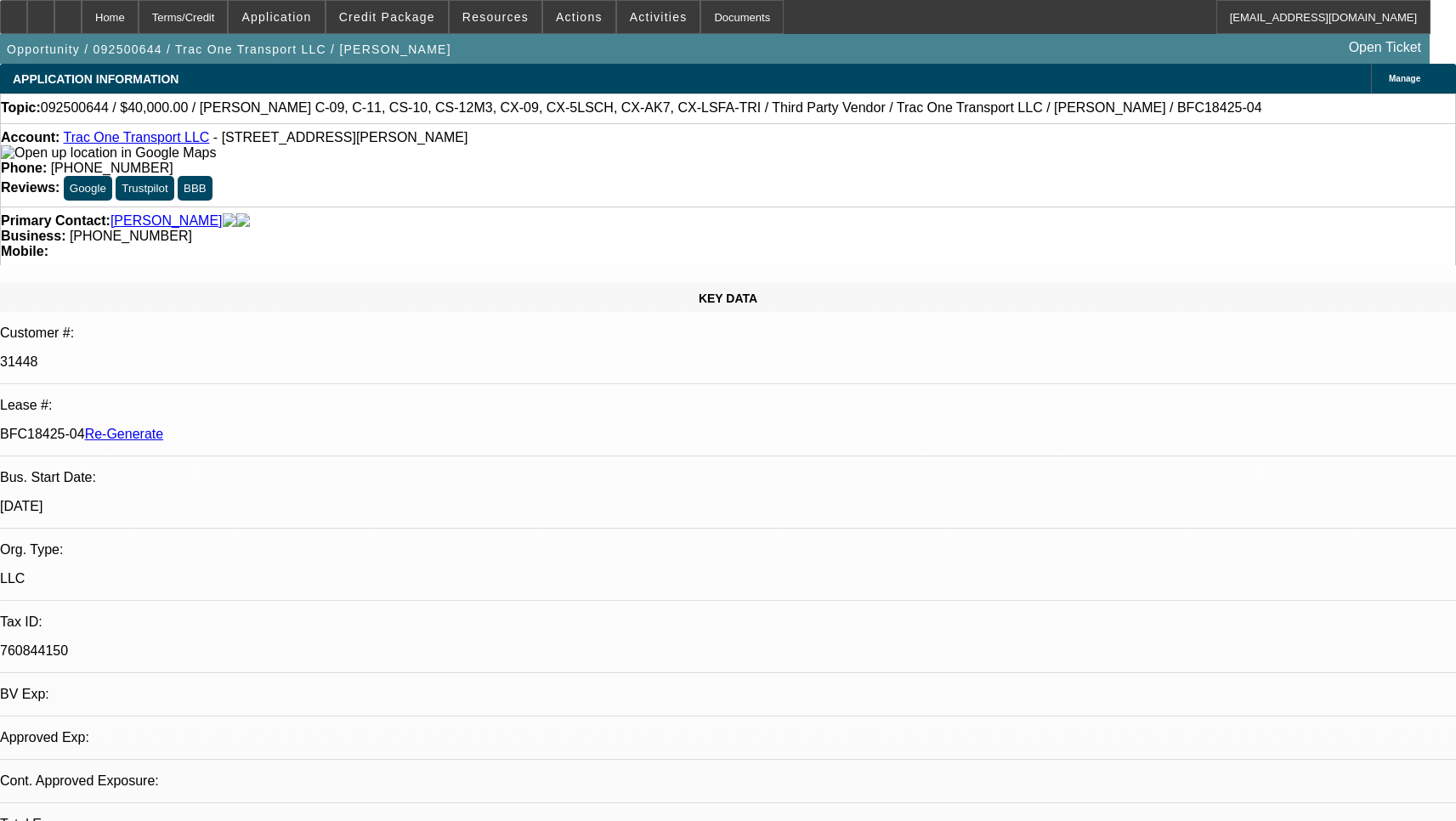
select select "0"
select select "3"
select select "6"
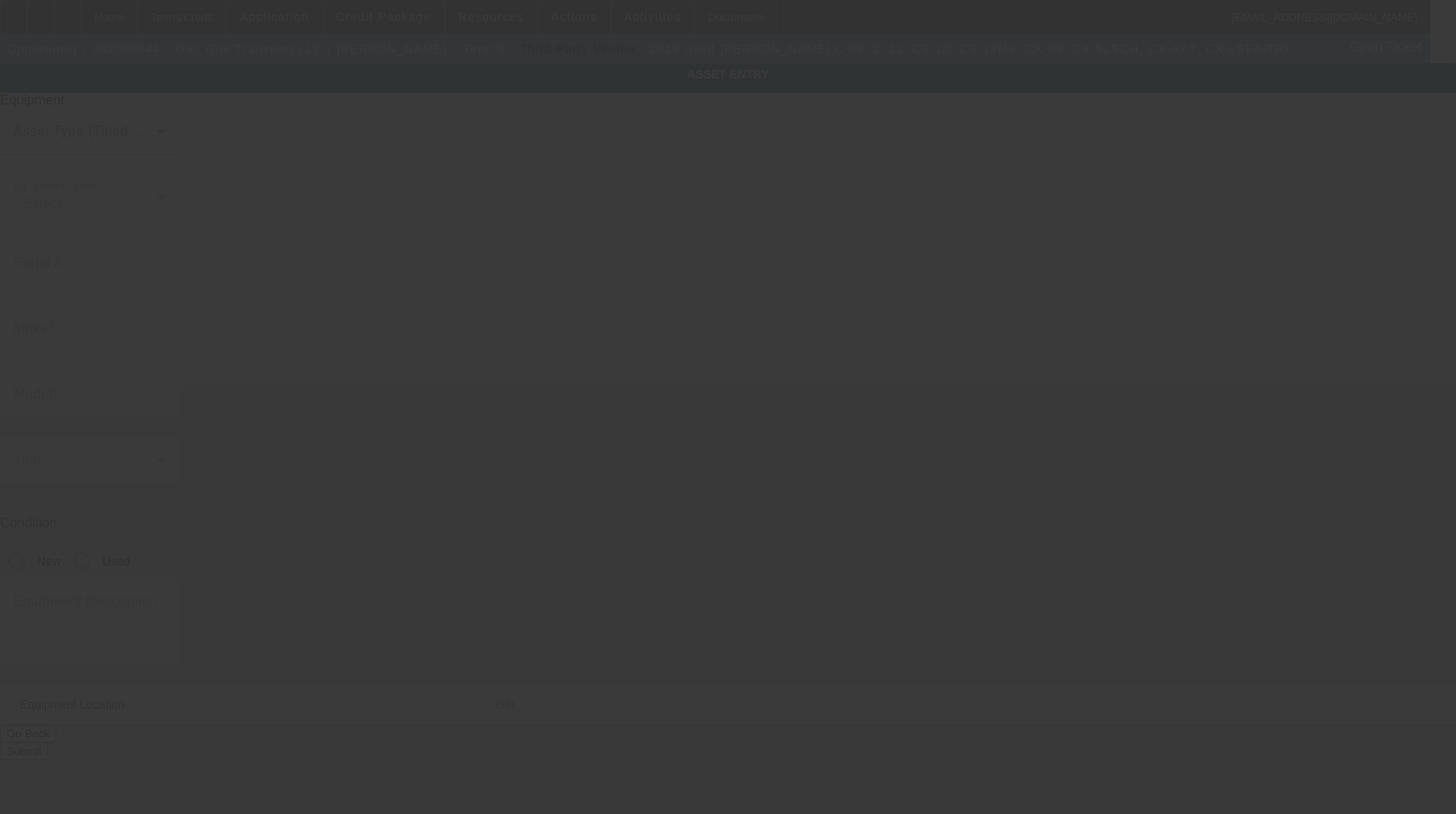
type input "5E0AA164XKG157501"
type input "COTTRELL"
type input "C-09, C-11, CS-10, CS-12M3, CX-09, CX-5LSCH, CX-AK7, CX-LSFA-TRI"
radio input "true"
type textarea "6 car trailer"
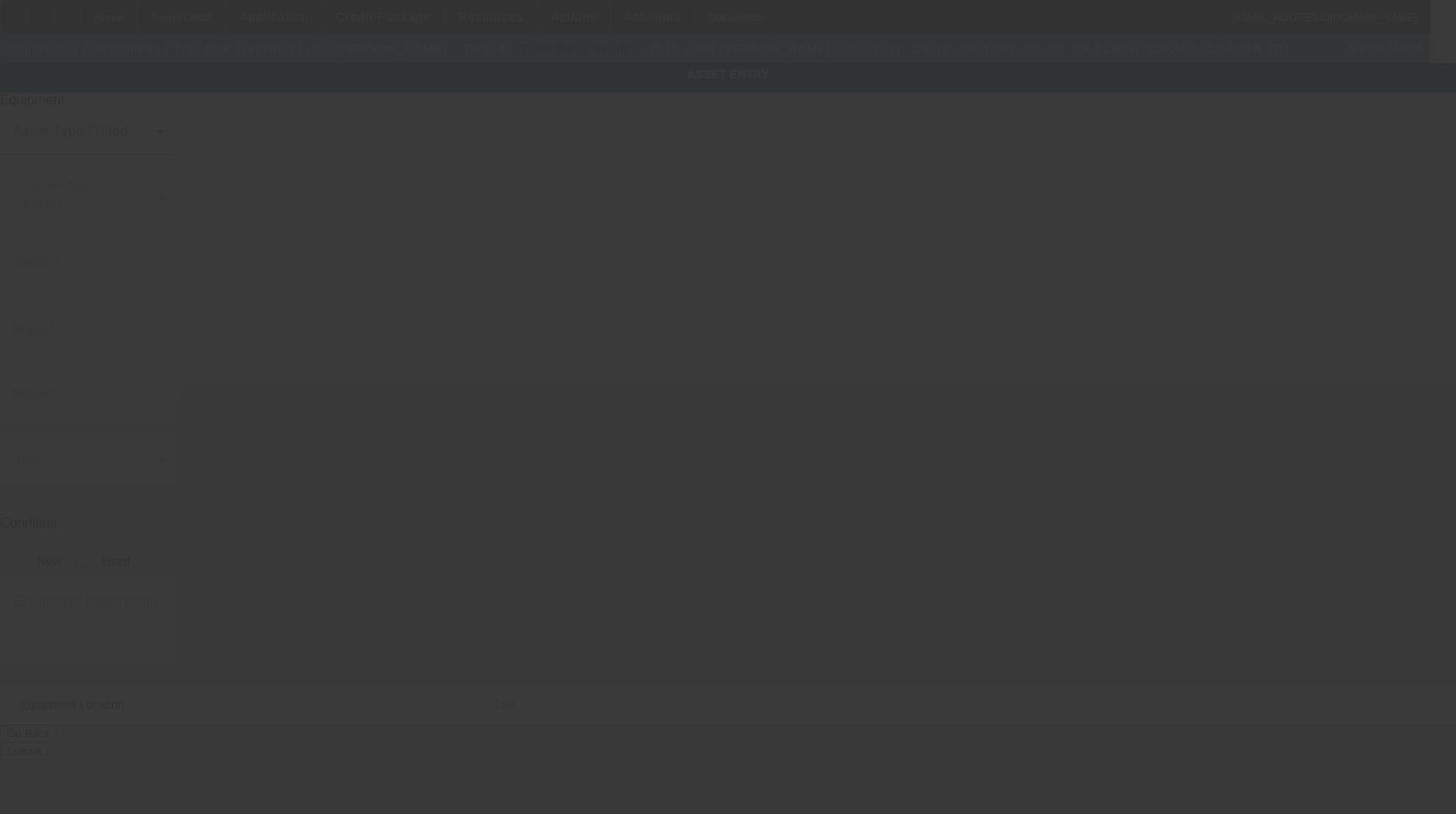
type input "[STREET_ADDRESS][PERSON_NAME]"
type input "[GEOGRAPHIC_DATA]"
type input "75229"
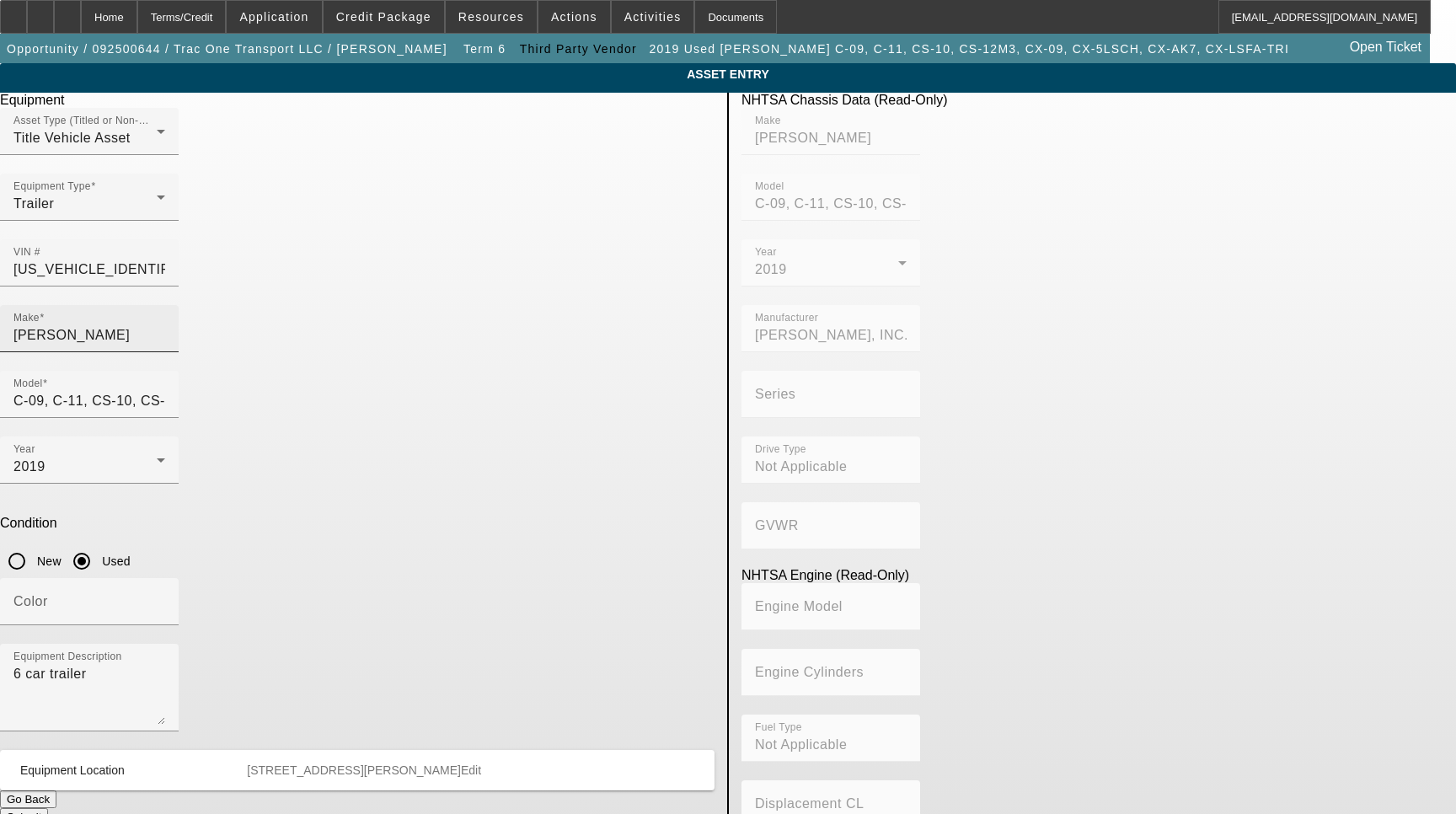
click at [165, 305] on div "Make COTTRELL" at bounding box center [89, 328] width 152 height 47
click at [165, 325] on input "COTTRELL" at bounding box center [89, 335] width 152 height 20
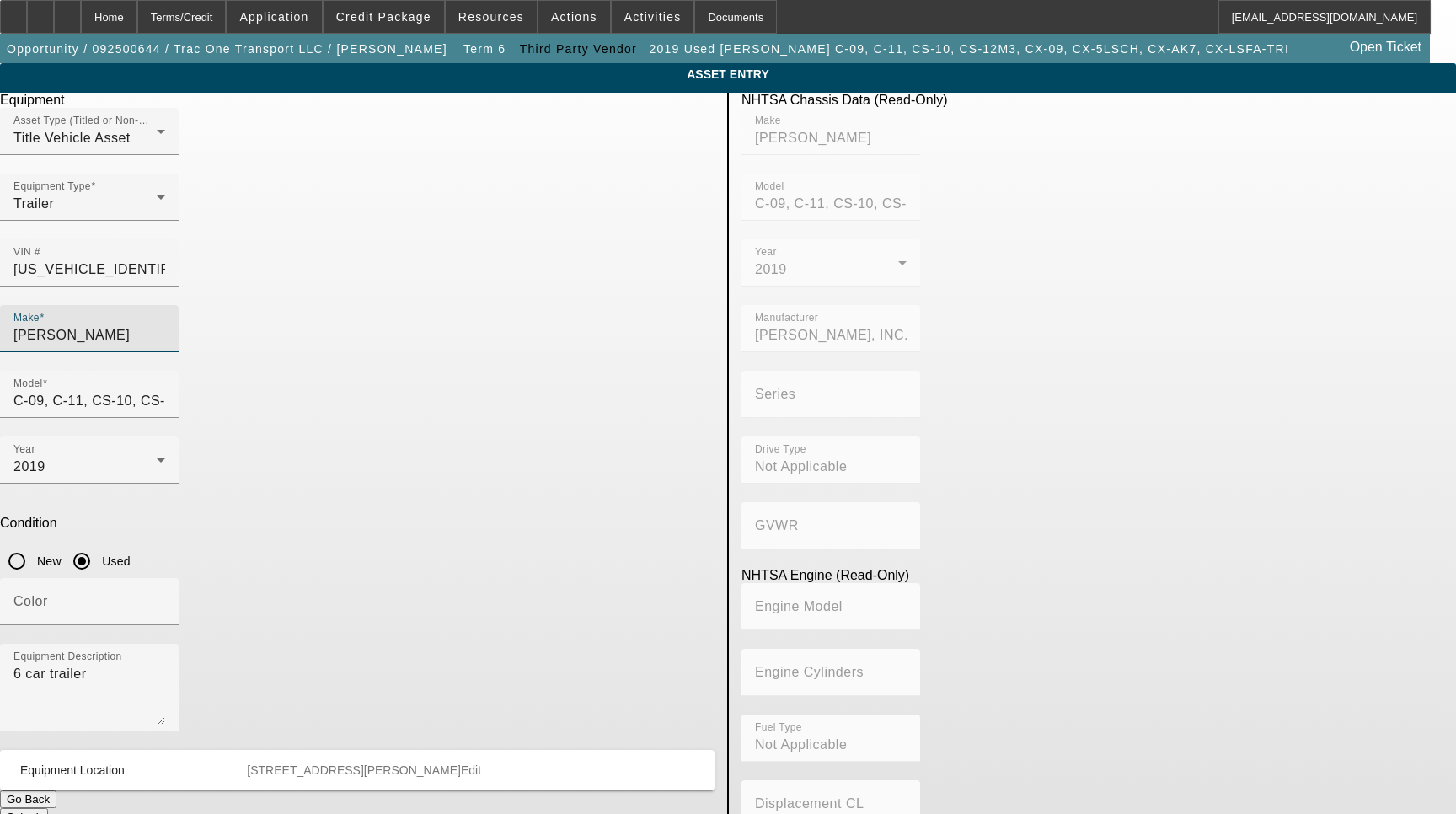
click at [165, 325] on input "COTTRELL" at bounding box center [89, 335] width 152 height 20
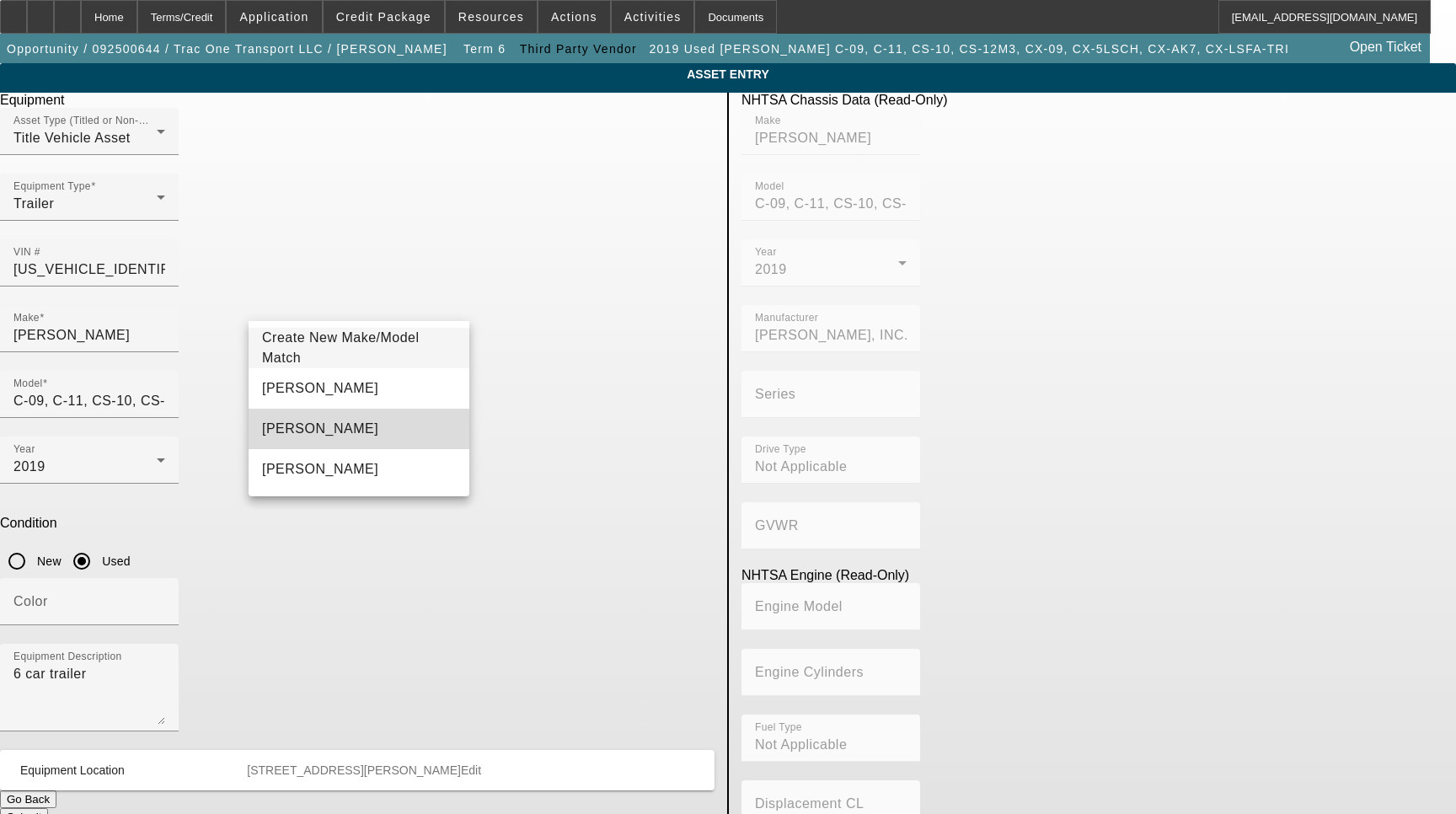
click at [312, 434] on mat-option "Cottrell" at bounding box center [359, 429] width 221 height 41
type input "Cottrell"
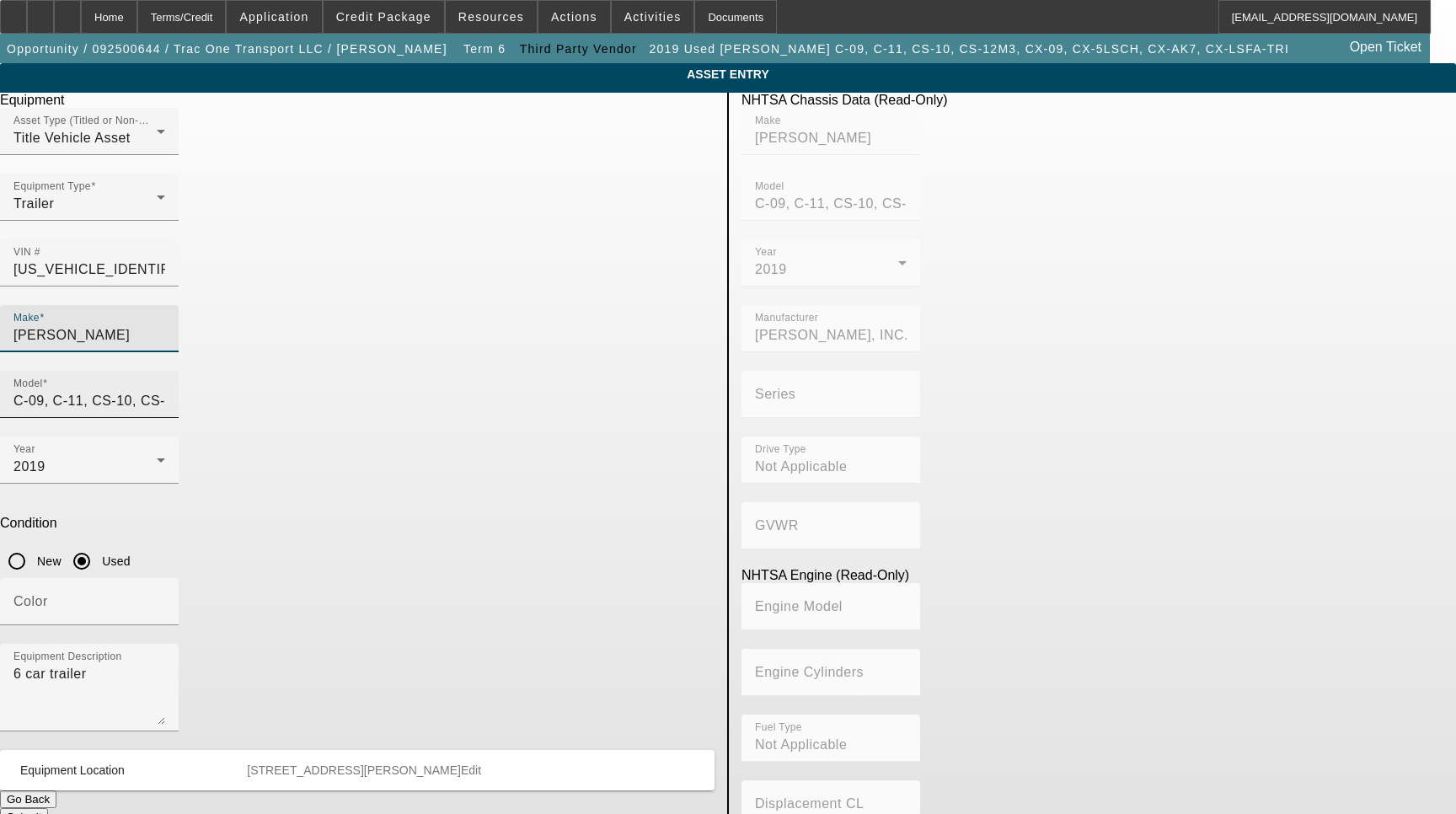
click at [165, 391] on input "C-09, C-11, CS-10, CS-12M3, CX-09, CX-5LSCH, CX-AK7, CX-LSFA-TRI" at bounding box center [89, 400] width 152 height 20
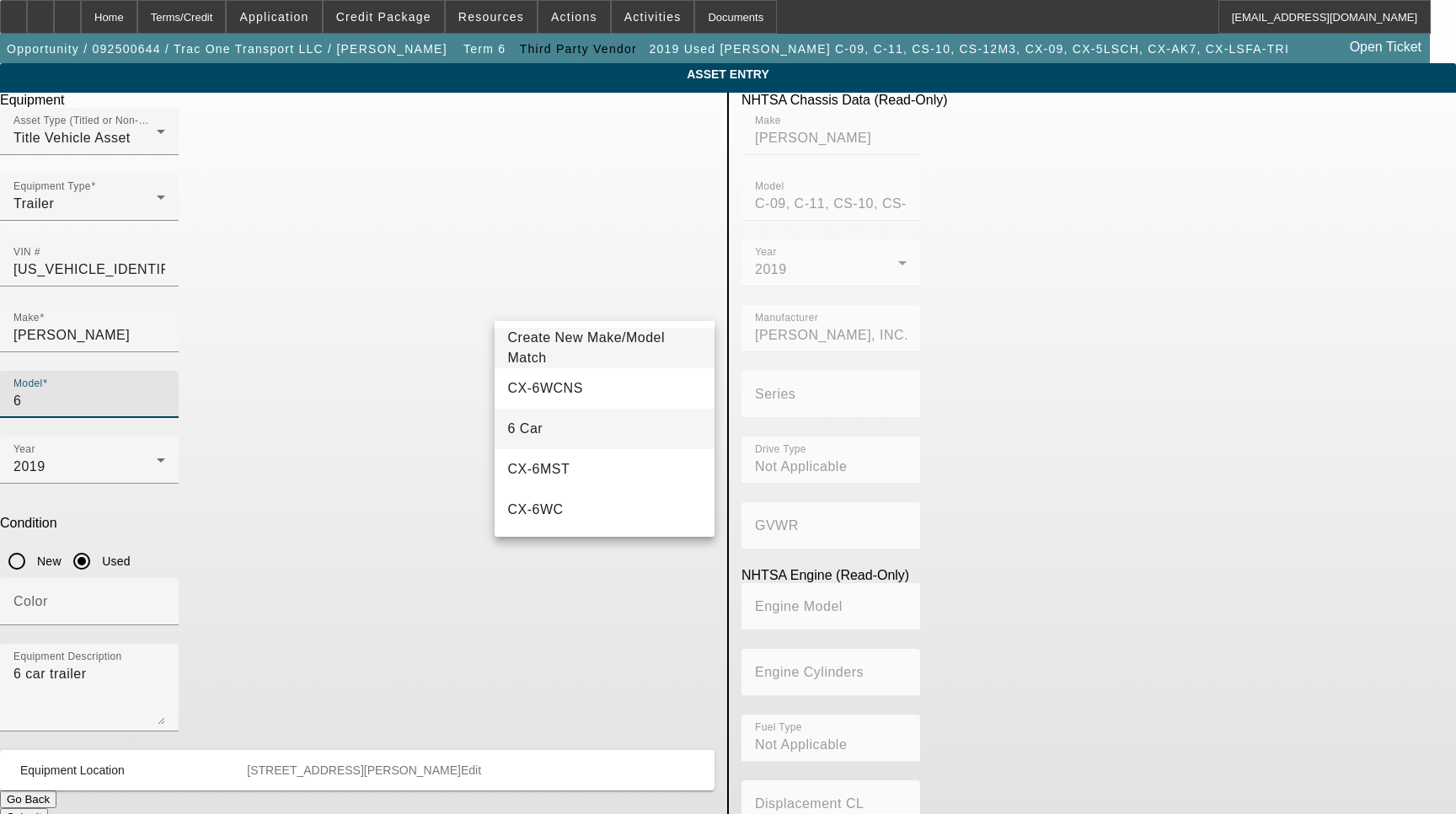
click at [547, 420] on mat-option "6 Car" at bounding box center [604, 429] width 221 height 41
type input "6 Car"
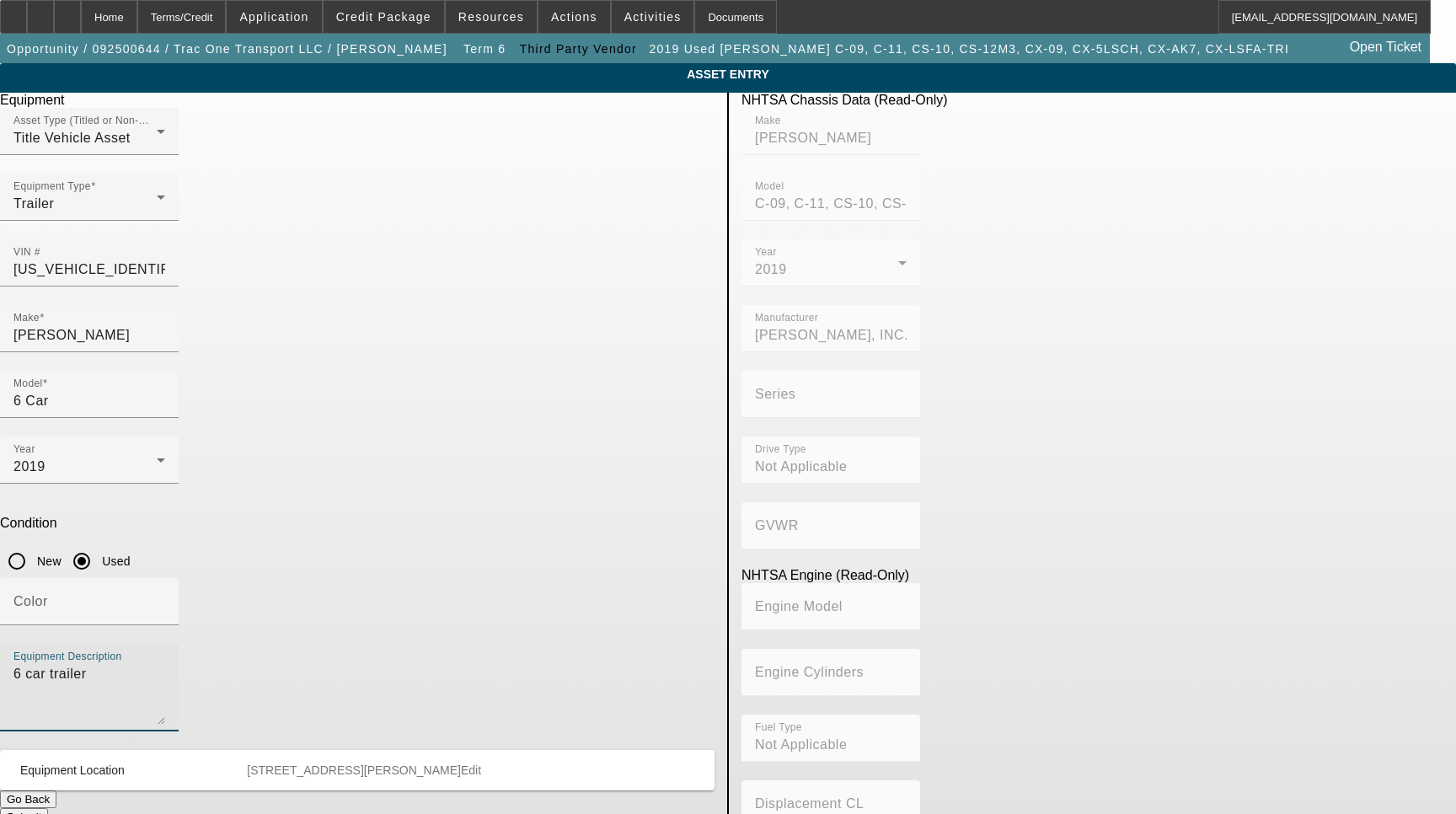
drag, startPoint x: 330, startPoint y: 508, endPoint x: 162, endPoint y: 505, distance: 168.0
click at [162, 505] on app-asset-collateral-manage "ASSET ENTRY Delete asset Equipment Asset Type (Titled or Non-Titled) Title Vehi…" at bounding box center [728, 530] width 1456 height 934
type textarea "Trailer Includes all options, attachments and accessories"
click at [481, 764] on span "Edit" at bounding box center [470, 770] width 20 height 13
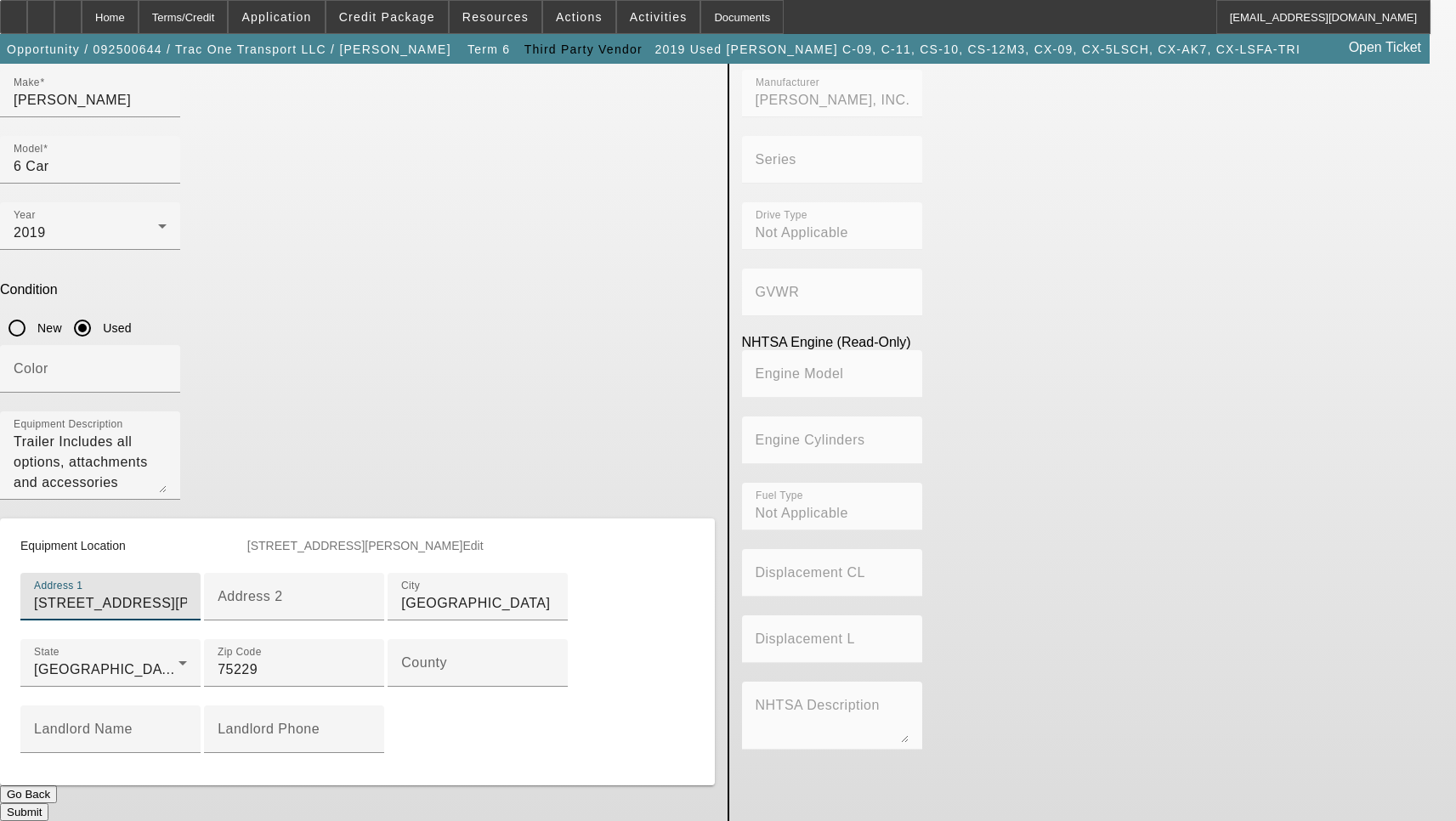
scroll to position [340, 0]
click at [471, 687] on div "County" at bounding box center [478, 663] width 153 height 48
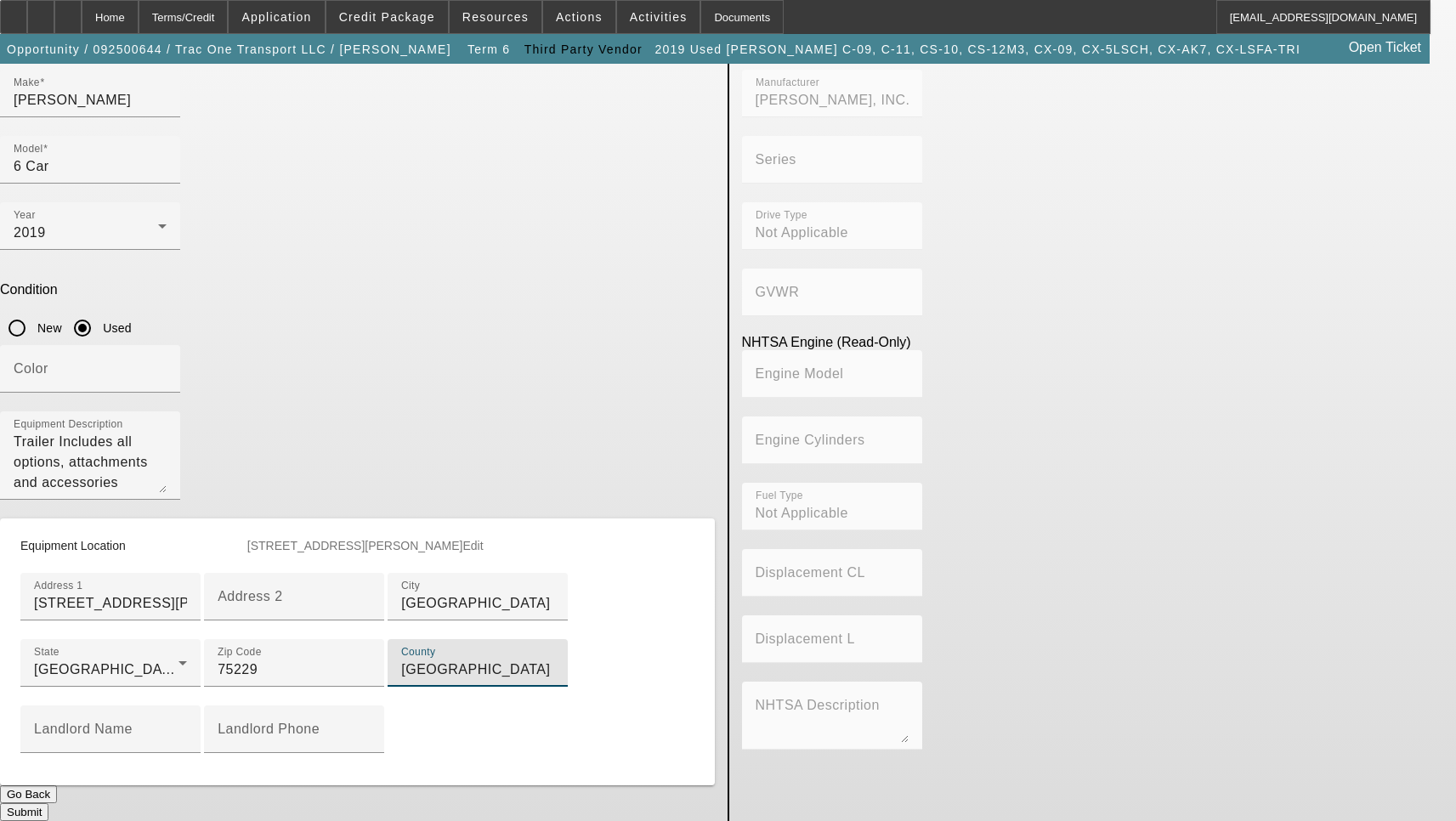
scroll to position [471, 0]
type input "[GEOGRAPHIC_DATA]"
click at [49, 803] on button "Submit" at bounding box center [24, 811] width 49 height 18
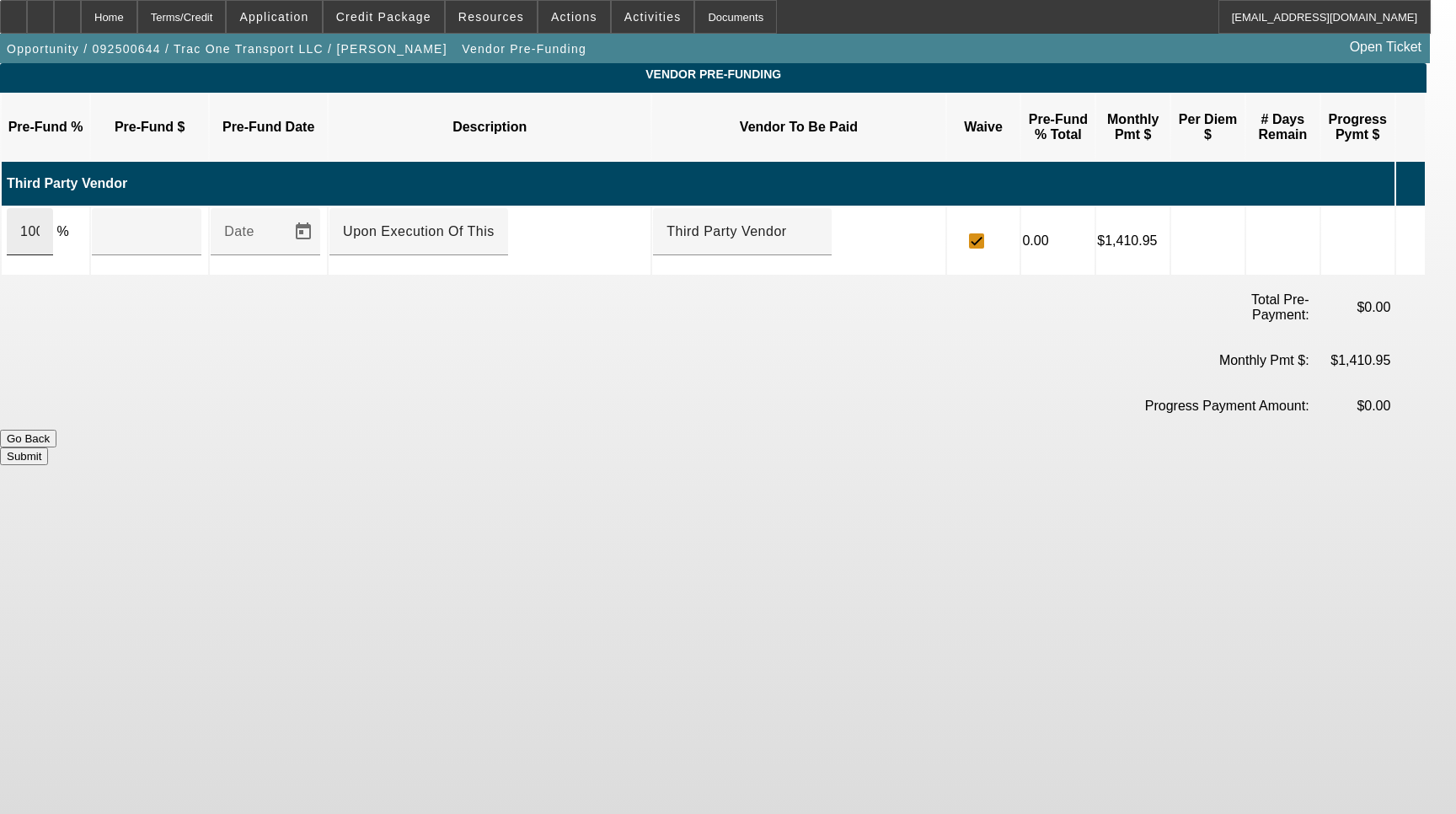
click at [53, 216] on div "100" at bounding box center [29, 231] width 46 height 47
type input "$40,000.00"
click at [48, 448] on button "Submit" at bounding box center [24, 456] width 48 height 18
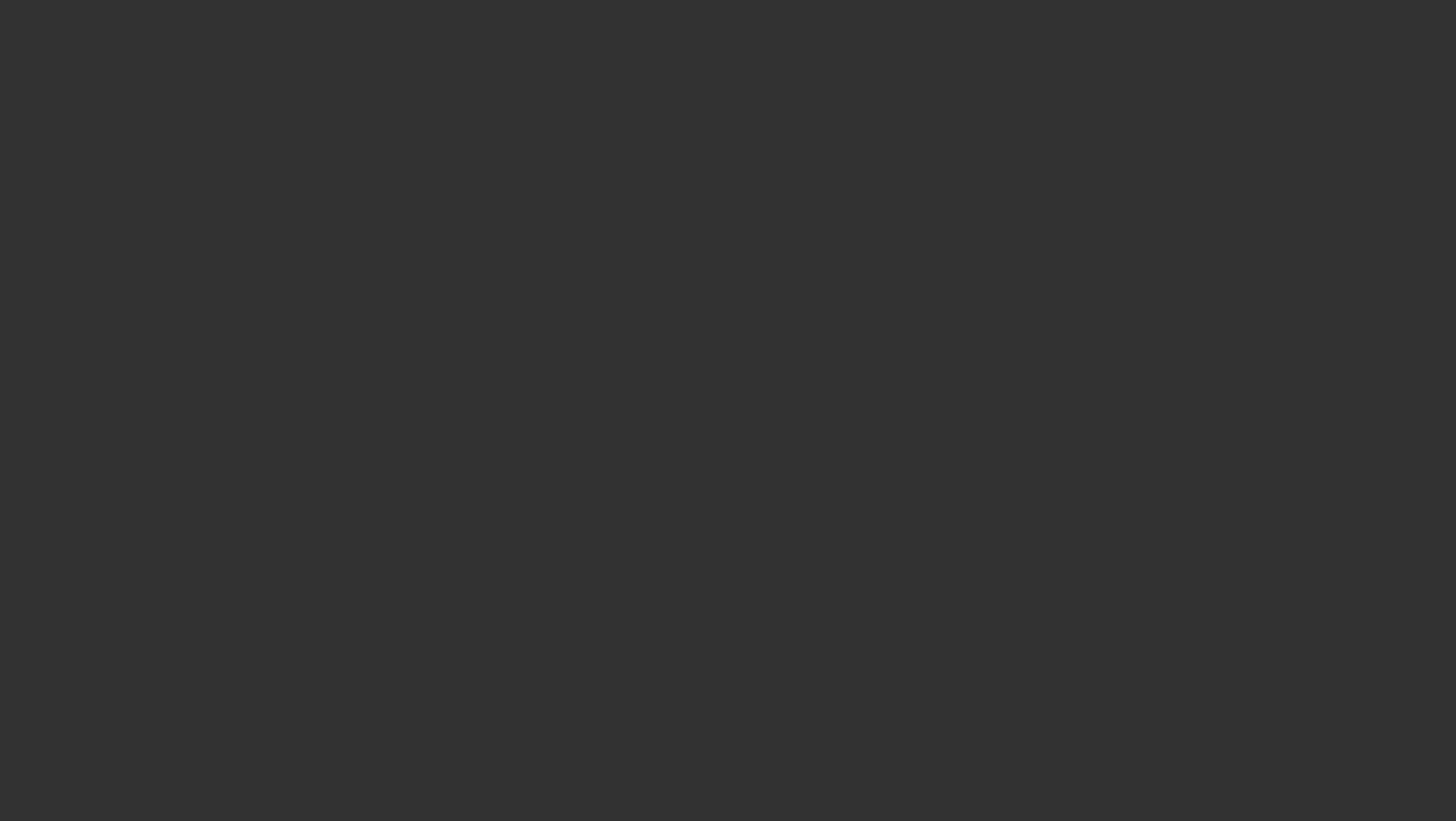
select select "3"
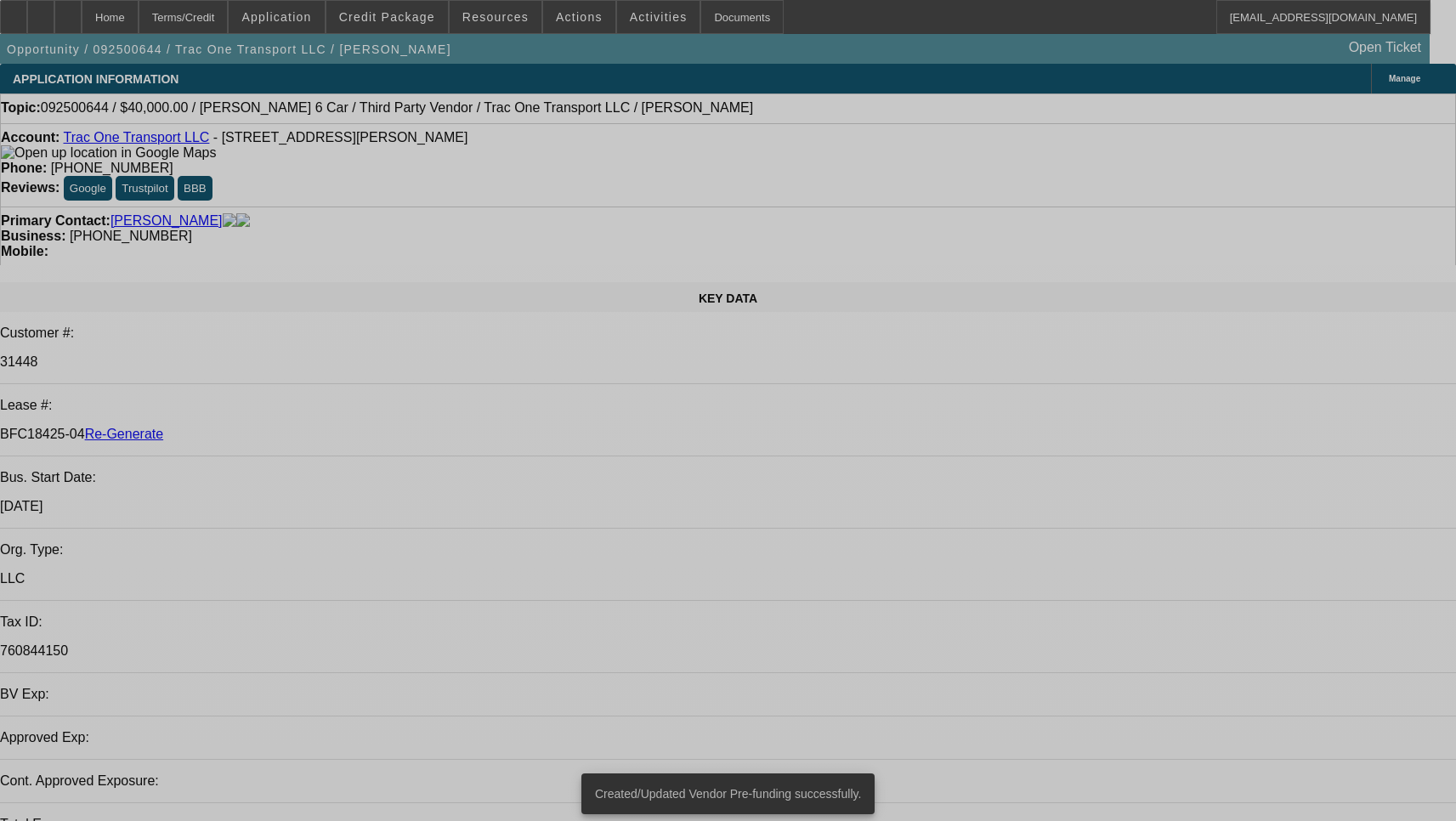
select select "0"
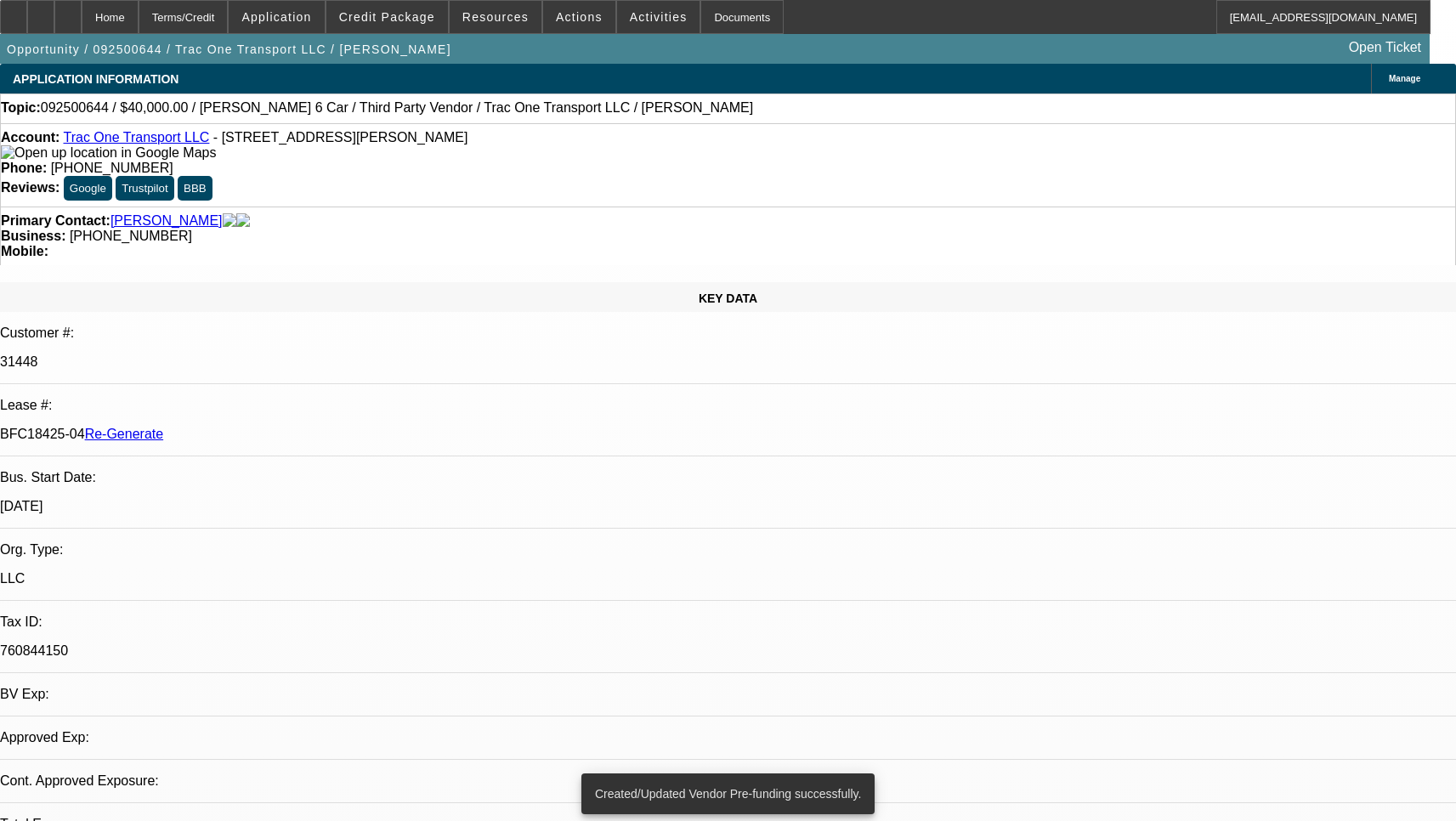
select select "0"
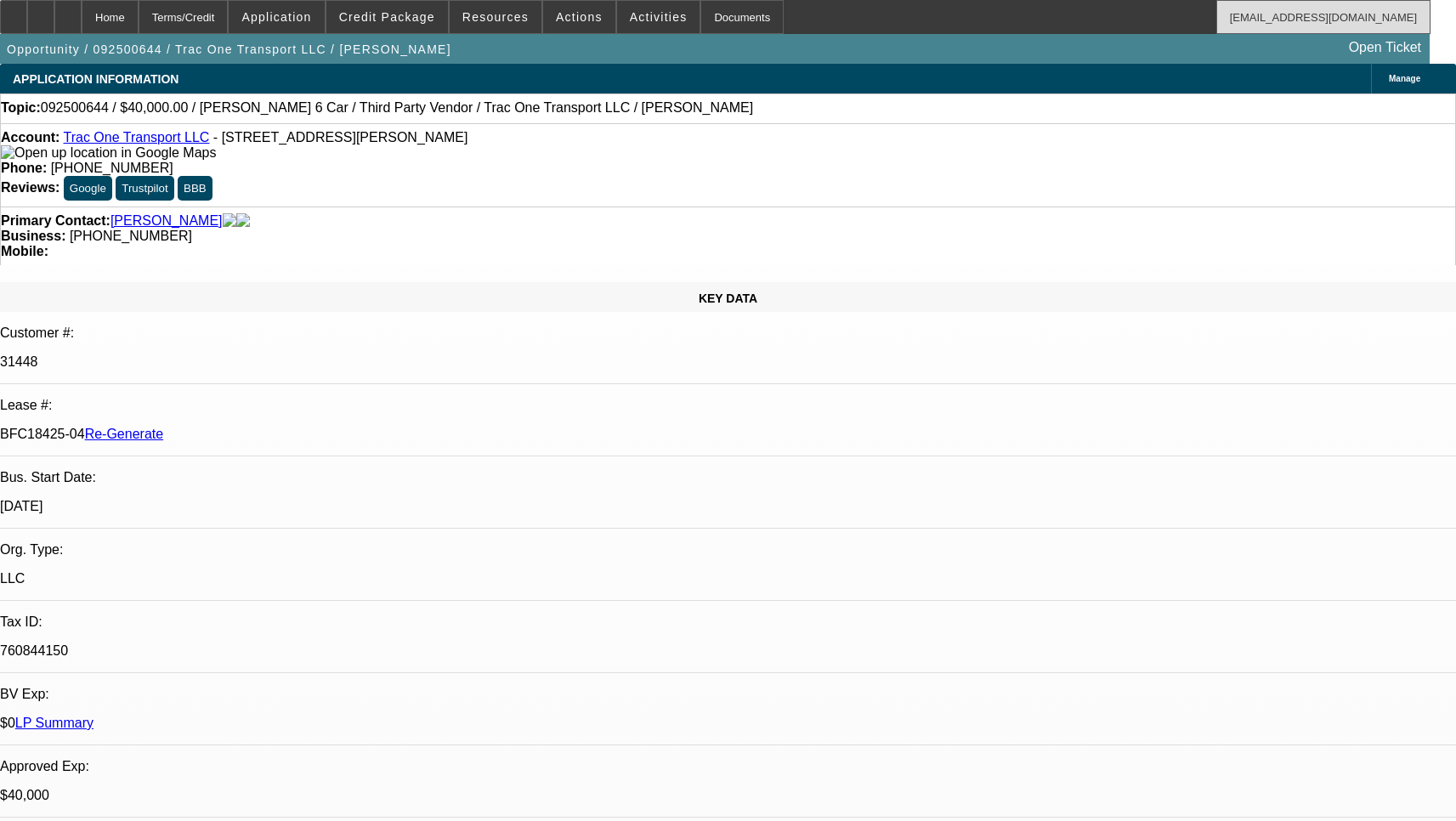
select select "1"
select select "3"
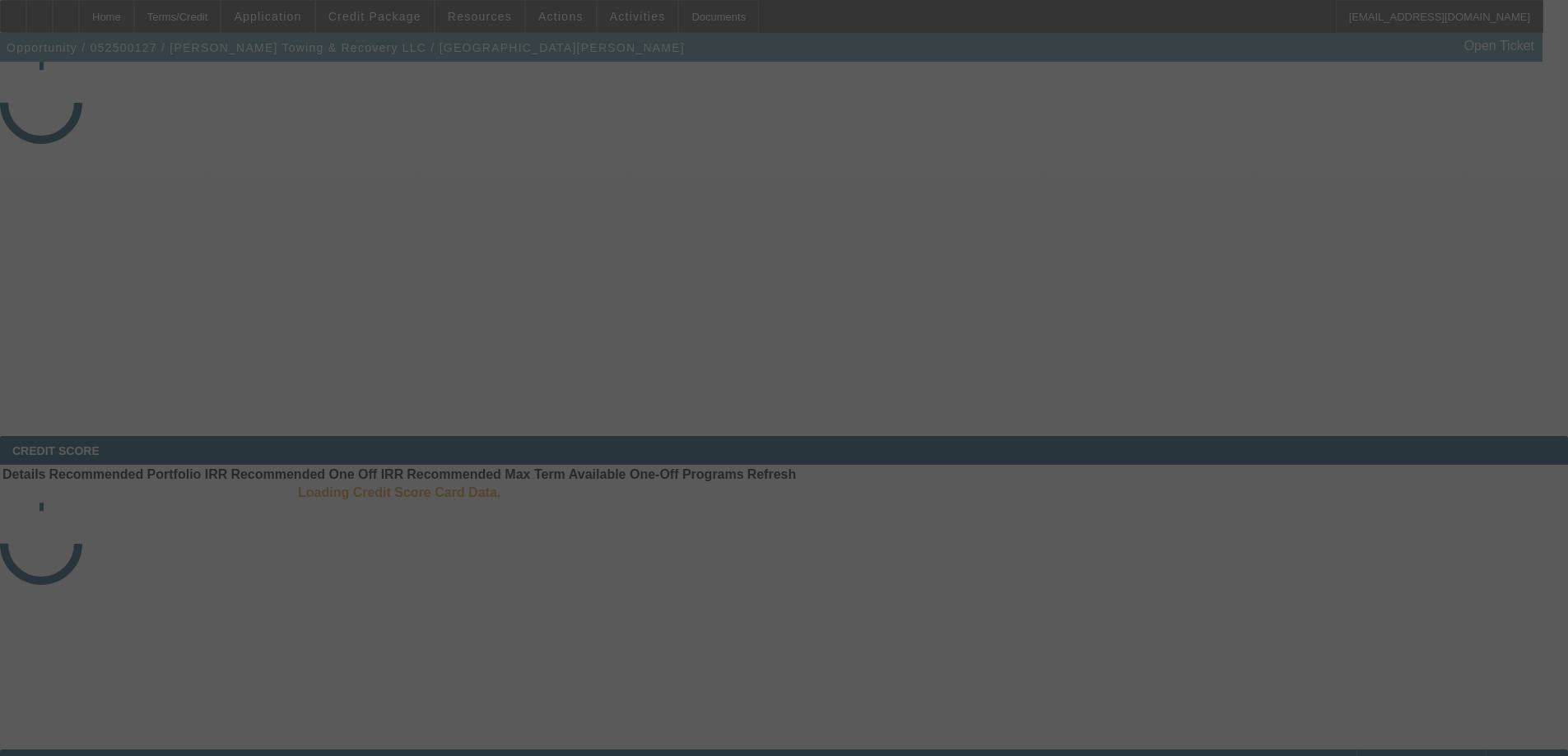
select select "3"
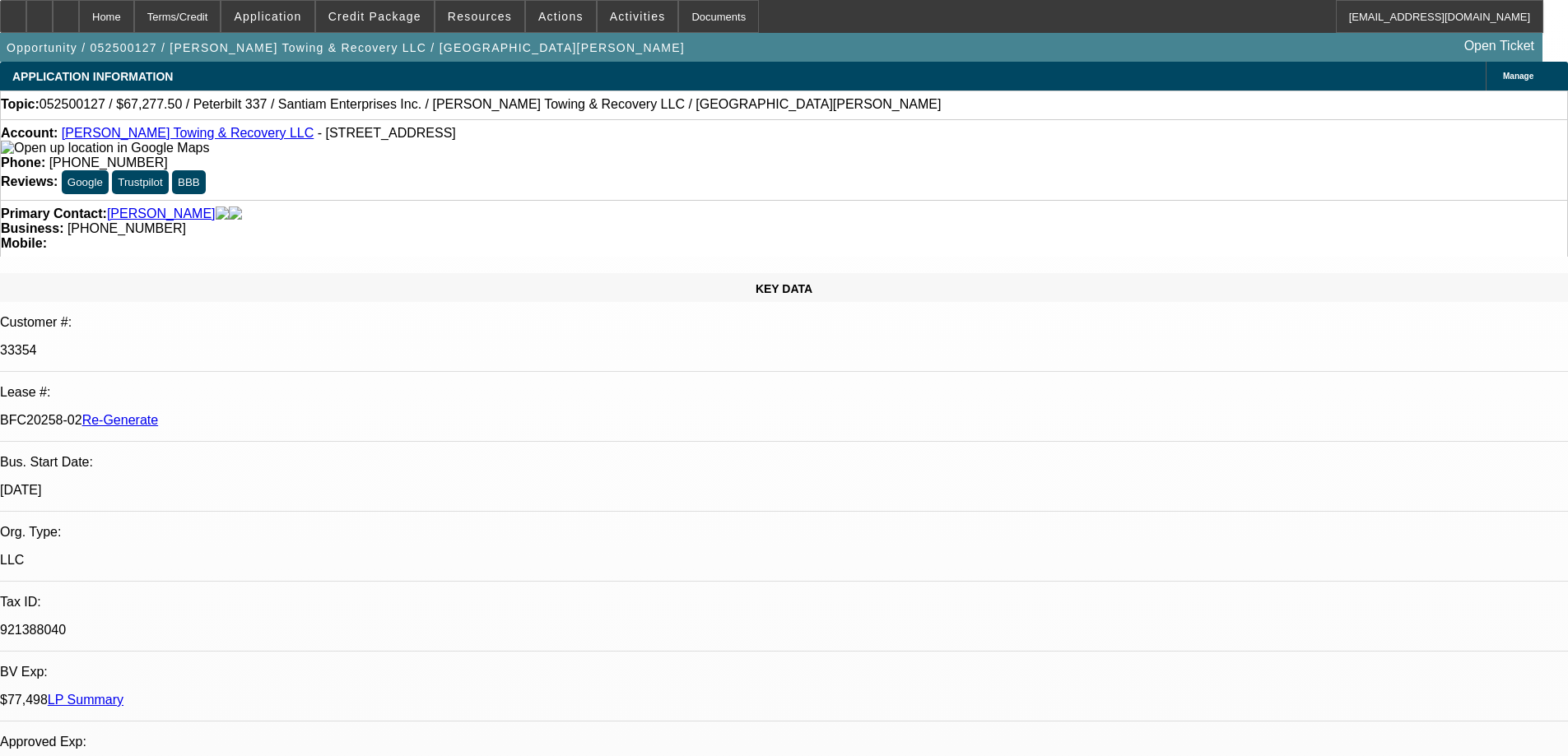
select select "0.15"
select select "2"
select select "0"
select select "6"
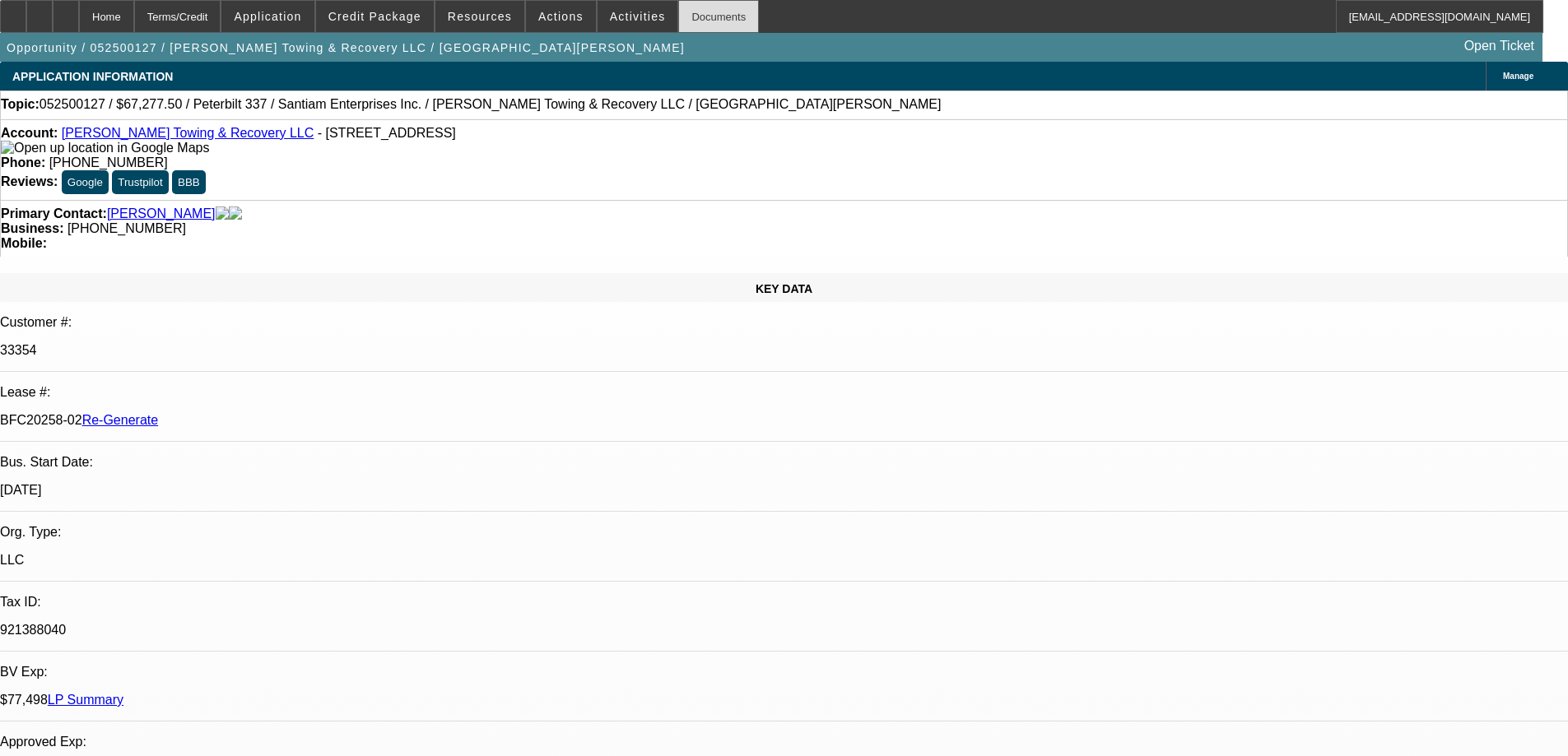
click at [695, 26] on div "Documents" at bounding box center [718, 17] width 81 height 33
click at [702, 23] on div "Documents" at bounding box center [718, 17] width 81 height 33
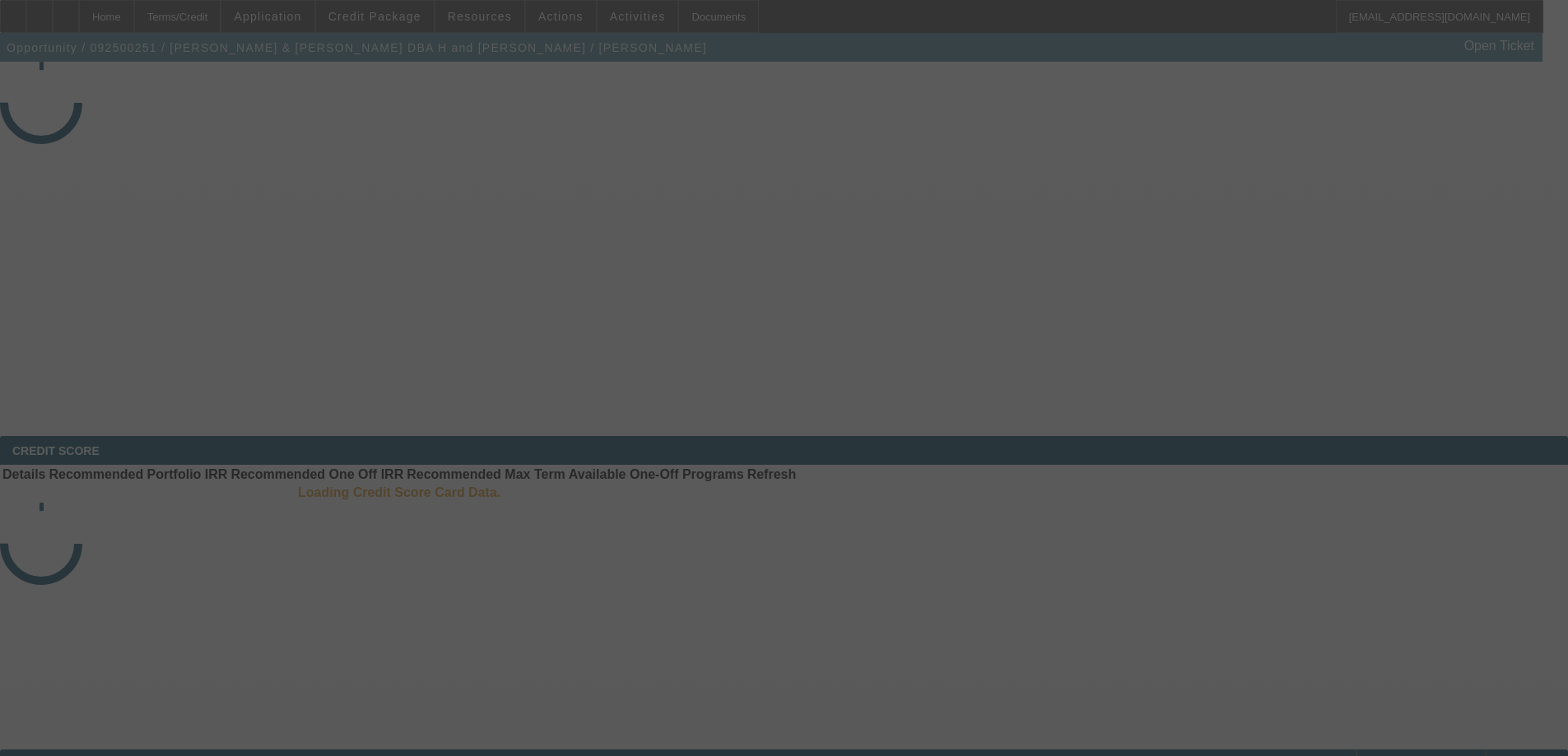
select select "3"
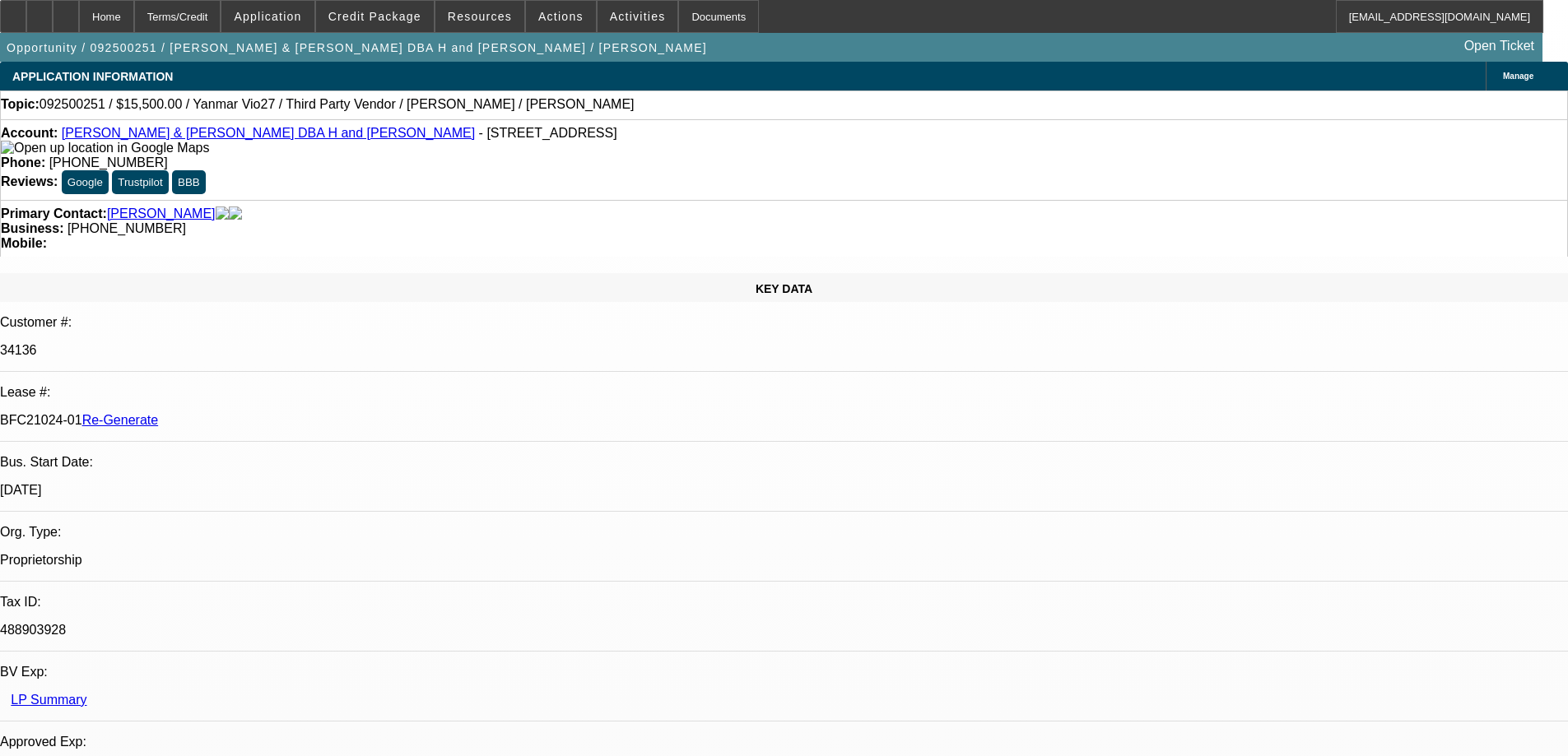
select select "0"
select select "6"
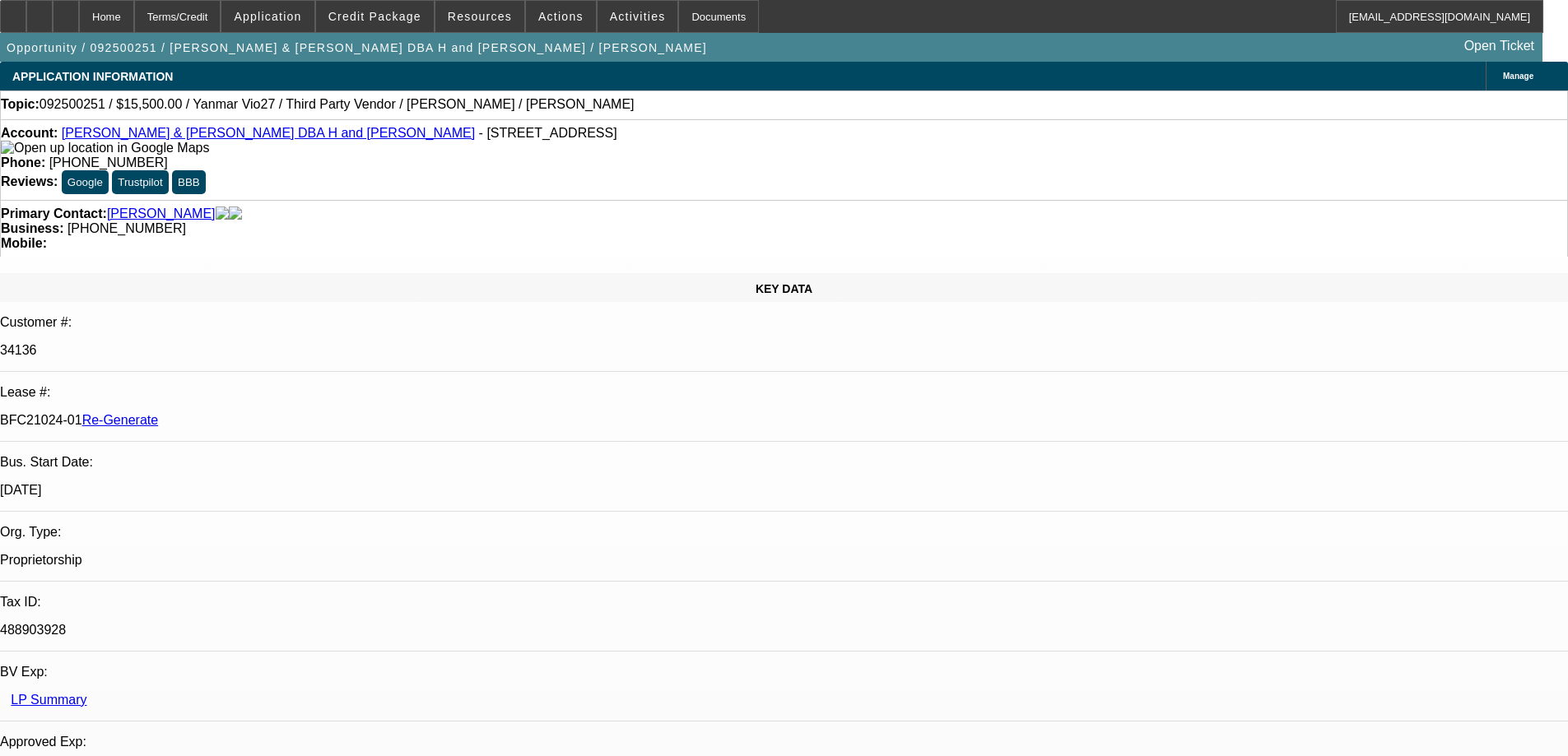
click at [692, 12] on div "Documents" at bounding box center [718, 17] width 81 height 33
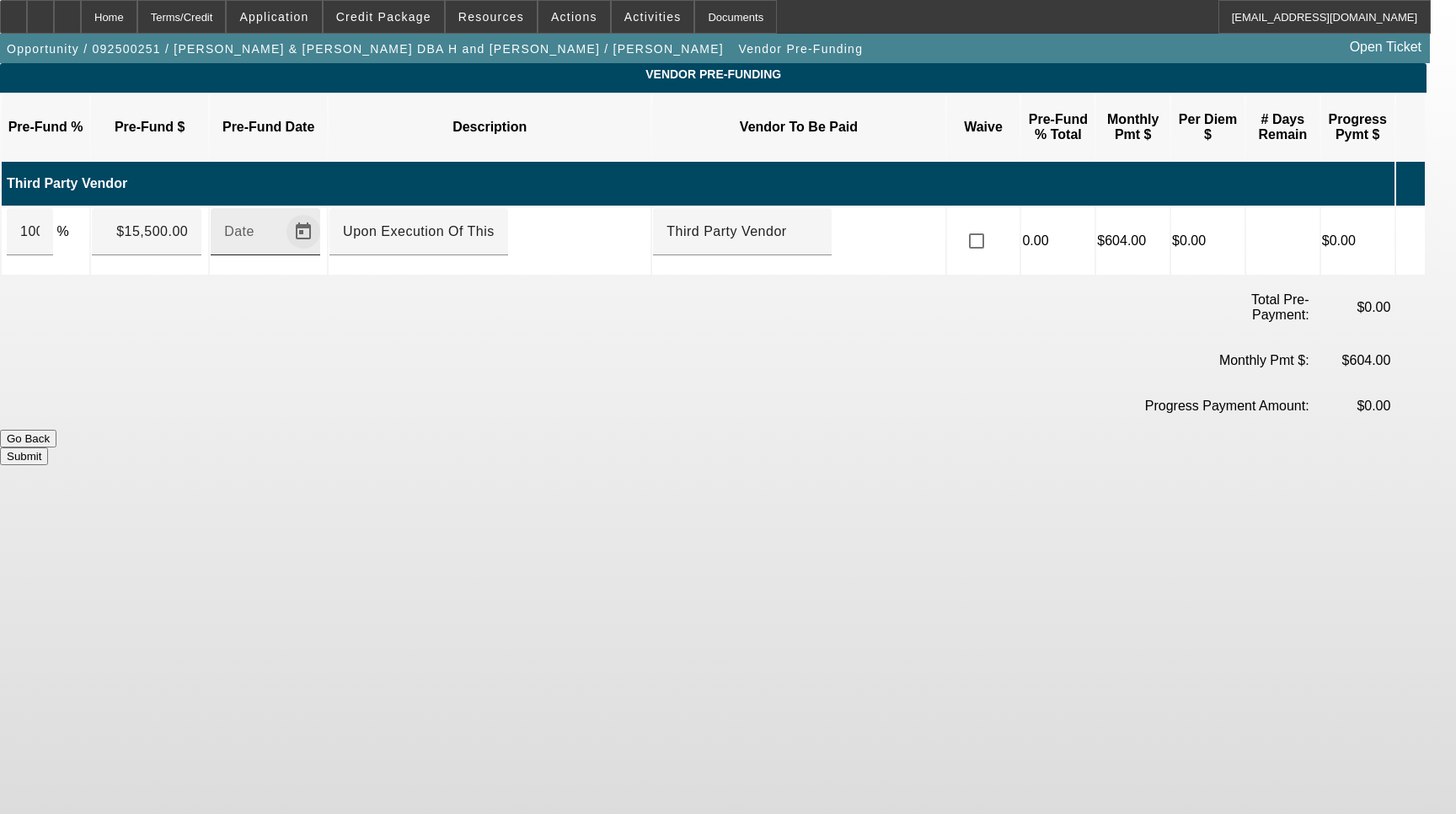
click at [323, 212] on span "Open calendar" at bounding box center [303, 231] width 41 height 41
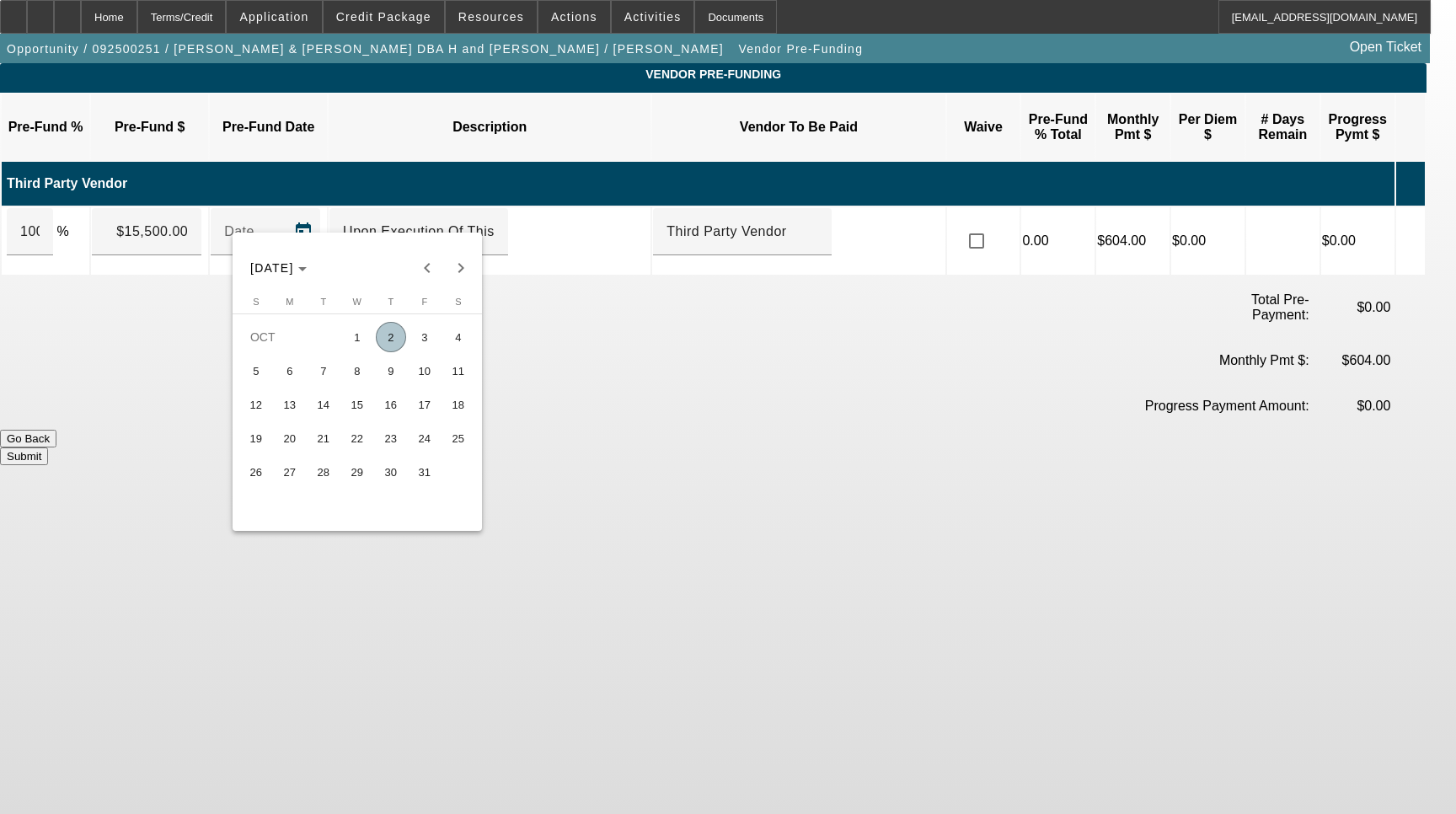
click at [396, 337] on span "2" at bounding box center [391, 337] width 30 height 30
type input "[DATE]"
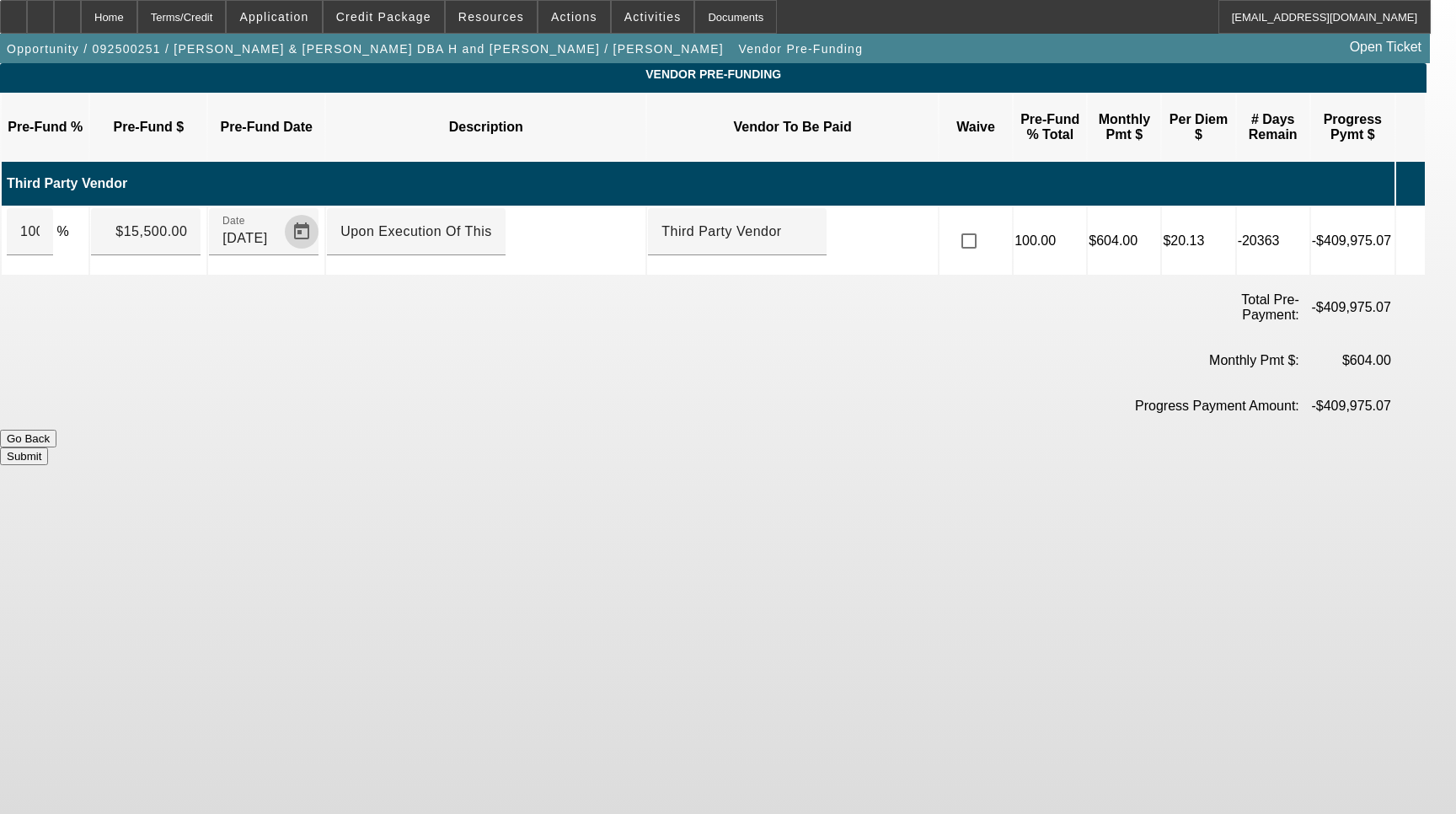
click at [48, 448] on button "Submit" at bounding box center [24, 456] width 48 height 18
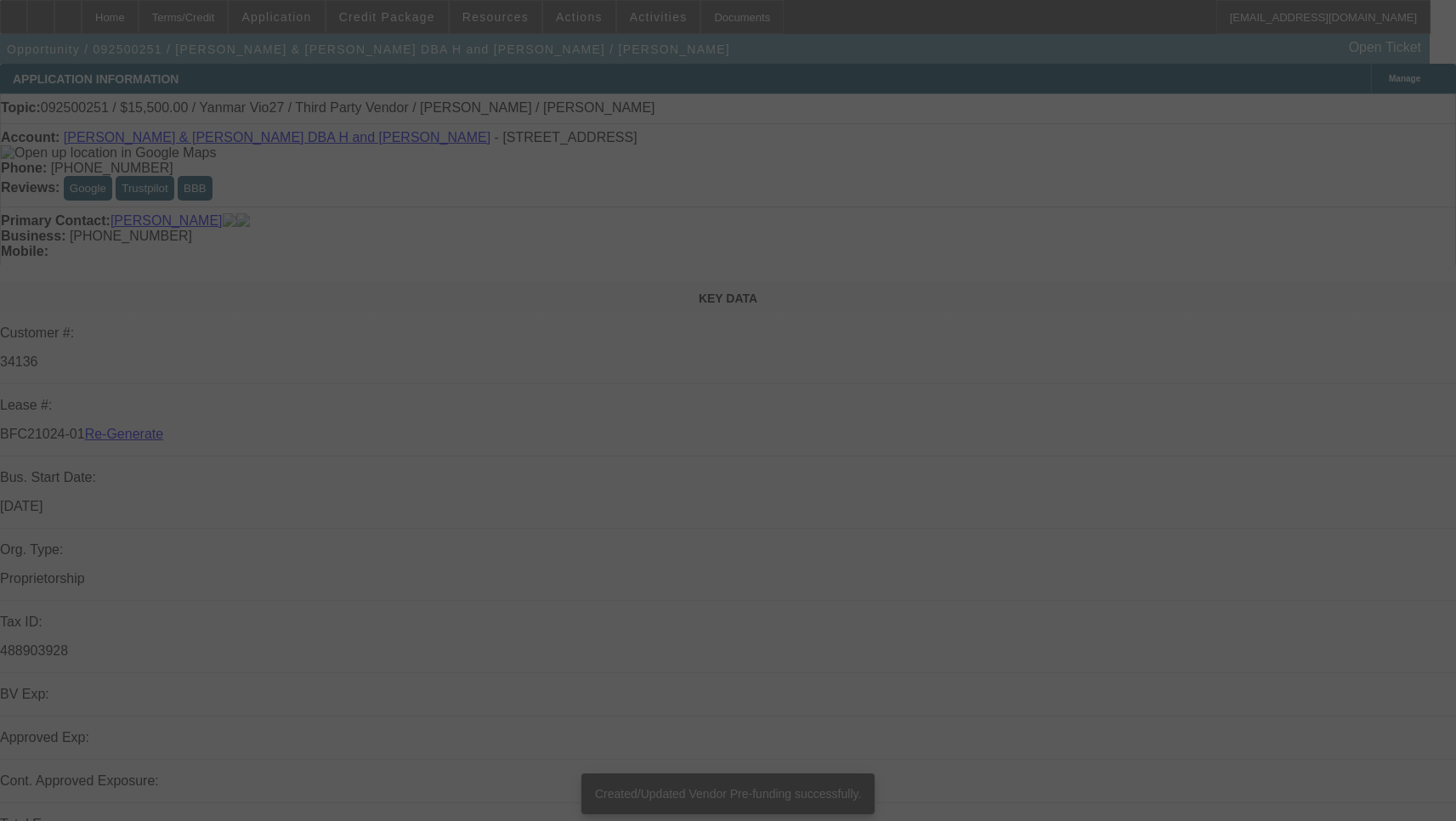
select select "3"
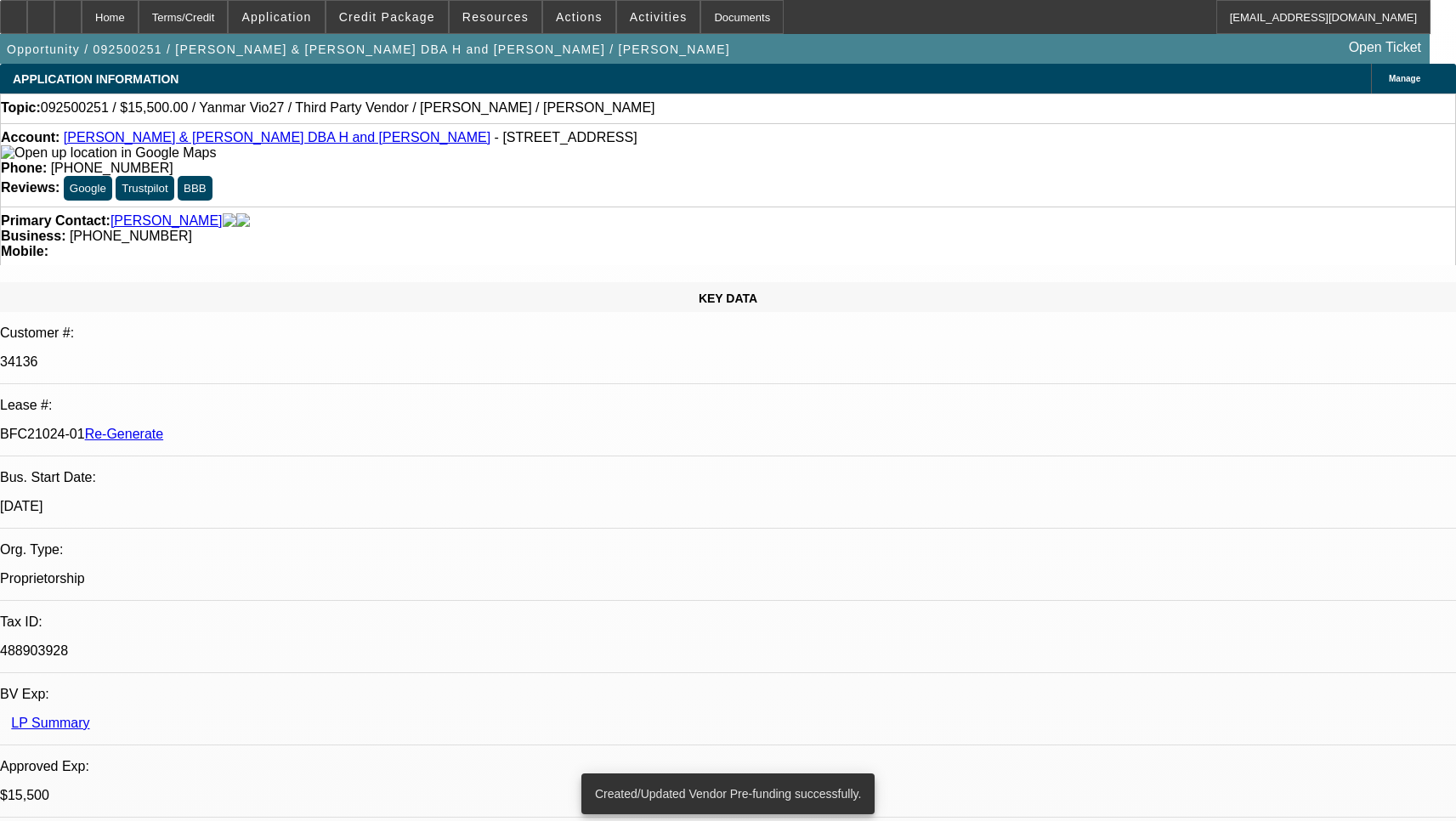
select select "0"
select select "6"
